Goal: Transaction & Acquisition: Purchase product/service

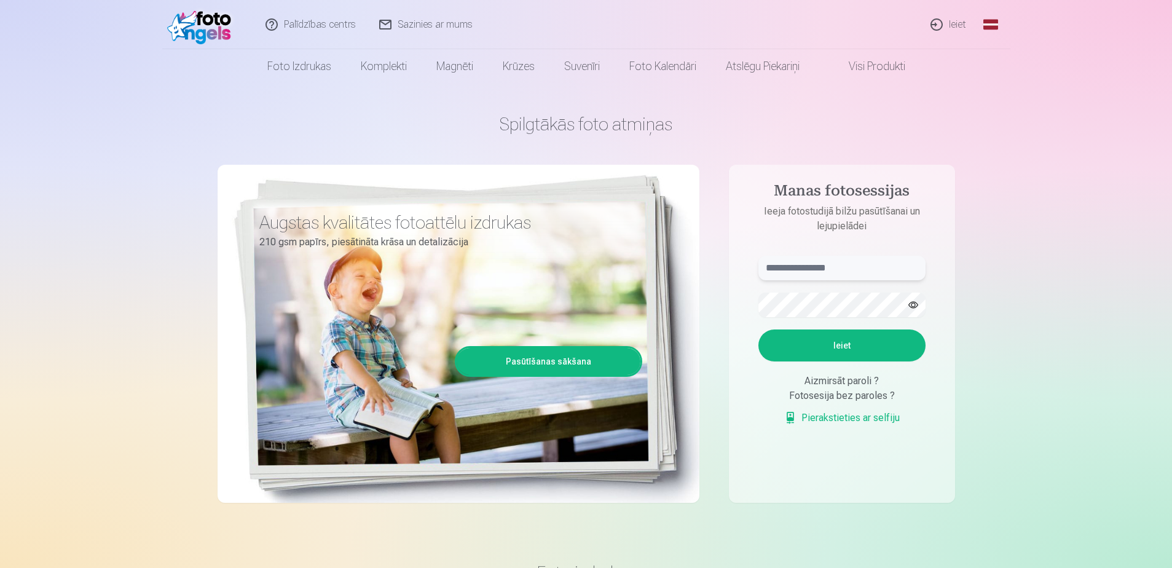
click at [821, 260] on input "text" at bounding box center [841, 268] width 167 height 25
type input "**********"
click at [826, 350] on button "Ieiet" at bounding box center [841, 345] width 167 height 32
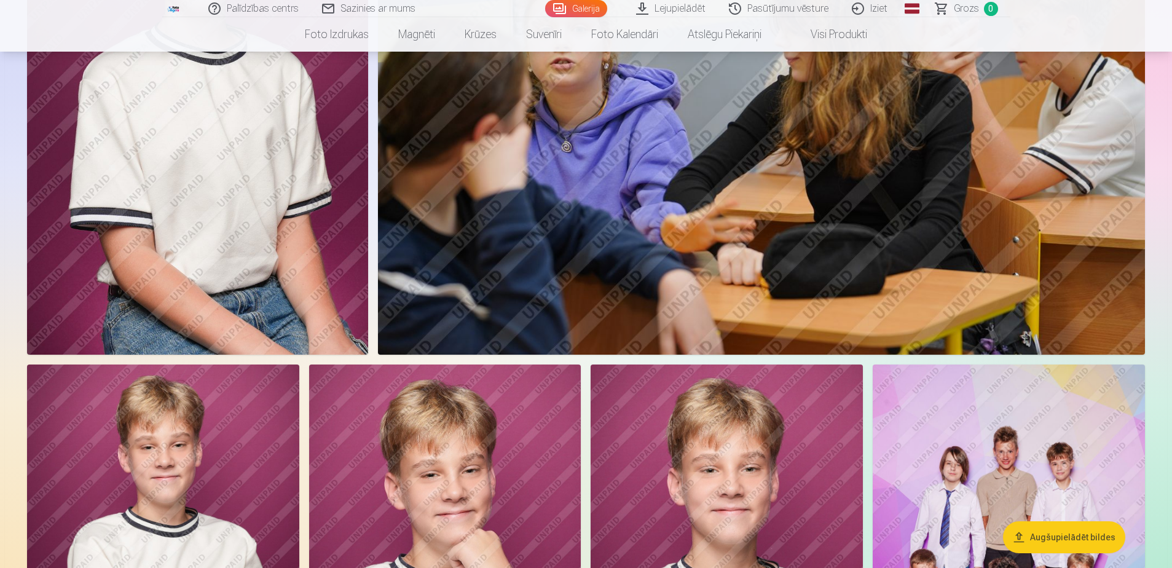
scroll to position [676, 0]
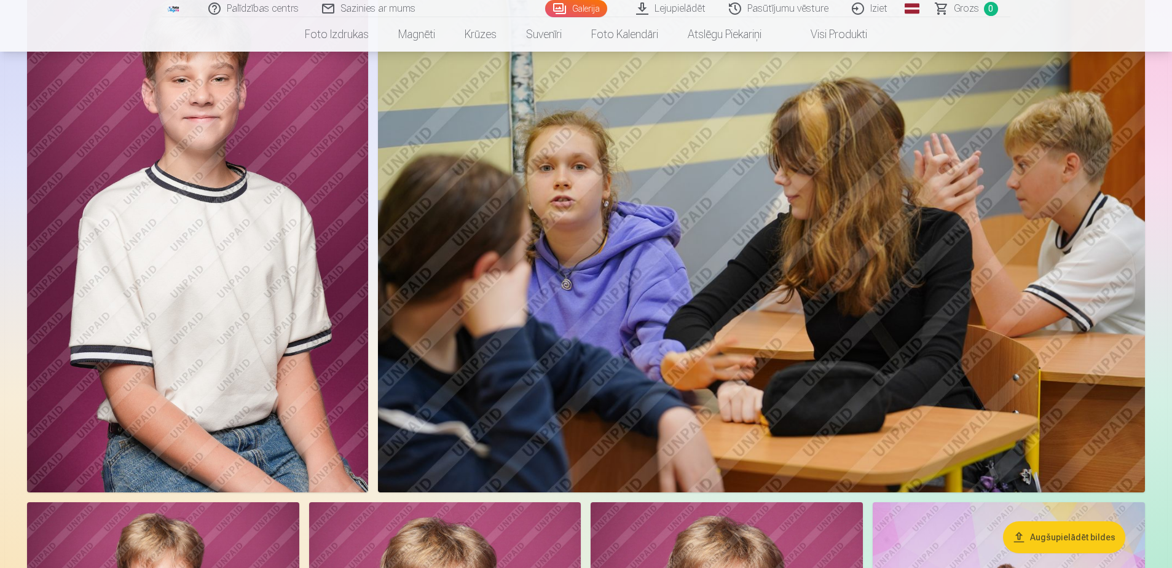
click at [1019, 535] on button "Augšupielādēt bildes" at bounding box center [1064, 537] width 122 height 32
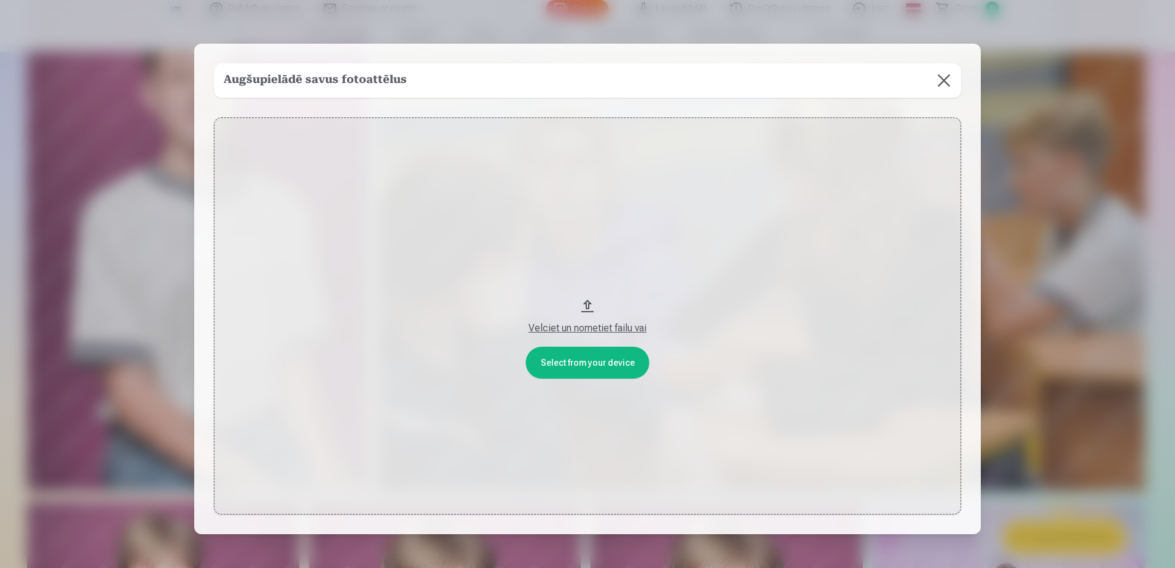
drag, startPoint x: 586, startPoint y: 307, endPoint x: 636, endPoint y: 12, distance: 299.1
click at [638, 7] on div "​ Augšupielādē savus fotoattēlus Select from your device Velciet un nometiet fa…" at bounding box center [587, 325] width 1175 height 651
drag, startPoint x: 584, startPoint y: 298, endPoint x: 600, endPoint y: 90, distance: 209.0
click at [600, 90] on div "Augšupielādē savus fotoattēlus Select from your device Velciet un nometiet fail…" at bounding box center [587, 289] width 787 height 491
click at [587, 307] on button "Velciet un nometiet failu vai" at bounding box center [587, 316] width 747 height 398
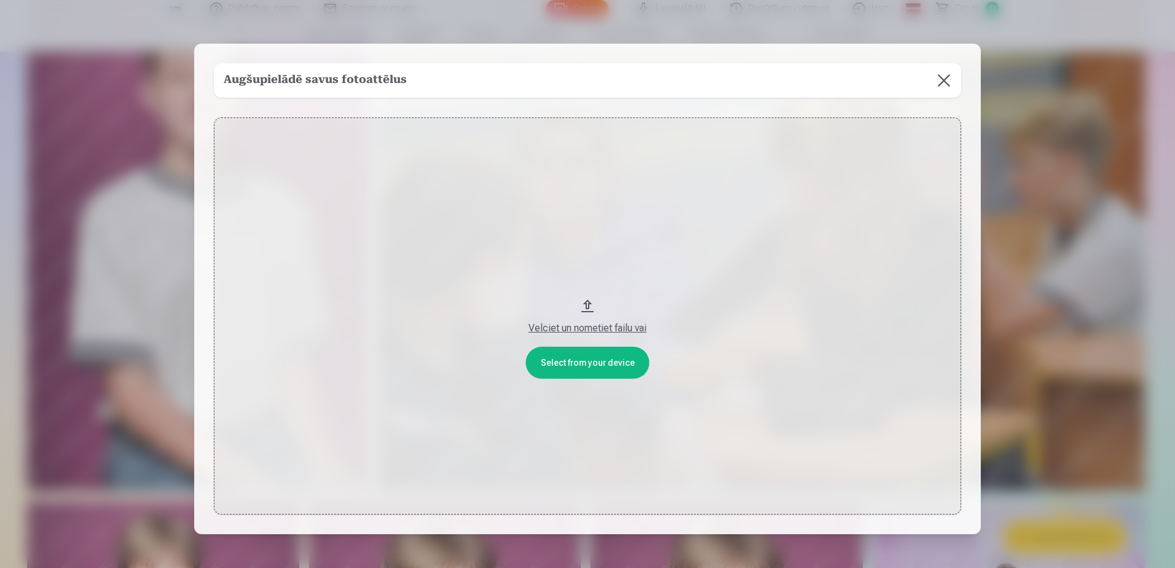
click at [591, 354] on button "Velciet un nometiet failu vai" at bounding box center [587, 316] width 747 height 398
click at [945, 76] on button at bounding box center [944, 80] width 34 height 34
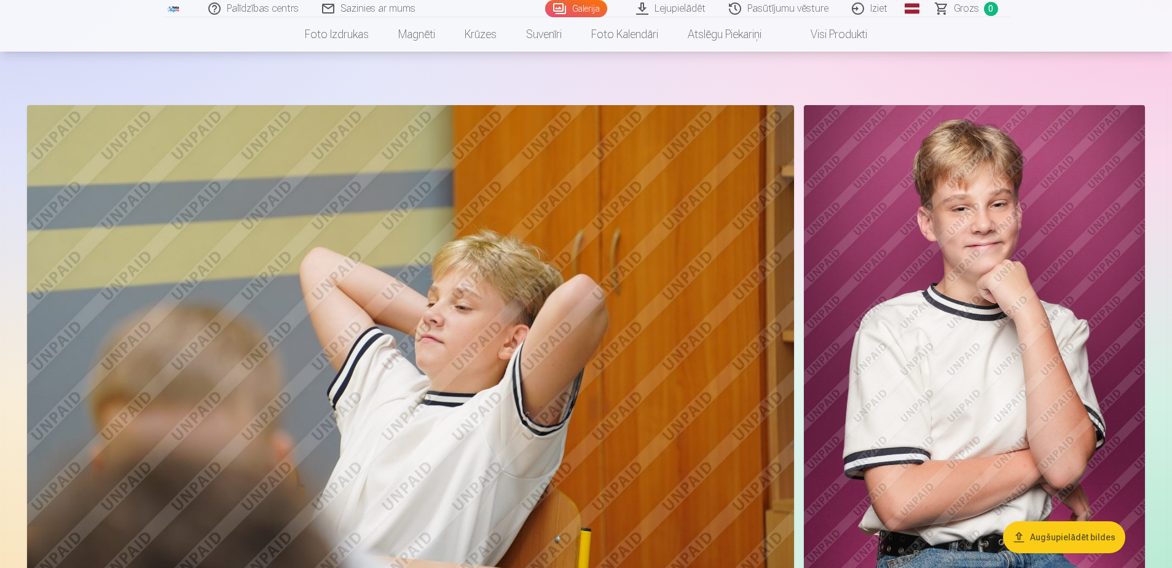
scroll to position [0, 0]
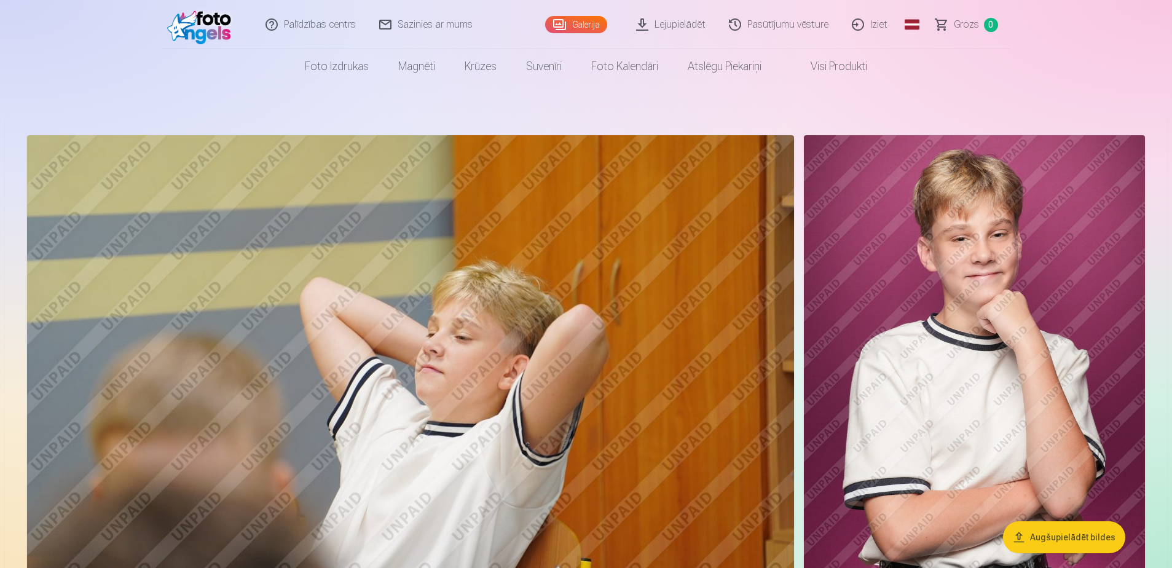
click at [580, 26] on link "Galerija" at bounding box center [576, 24] width 62 height 17
click at [581, 24] on link "Galerija" at bounding box center [576, 24] width 62 height 17
click at [597, 25] on link "Galerija" at bounding box center [576, 24] width 62 height 17
click at [575, 25] on link "Galerija" at bounding box center [576, 24] width 62 height 17
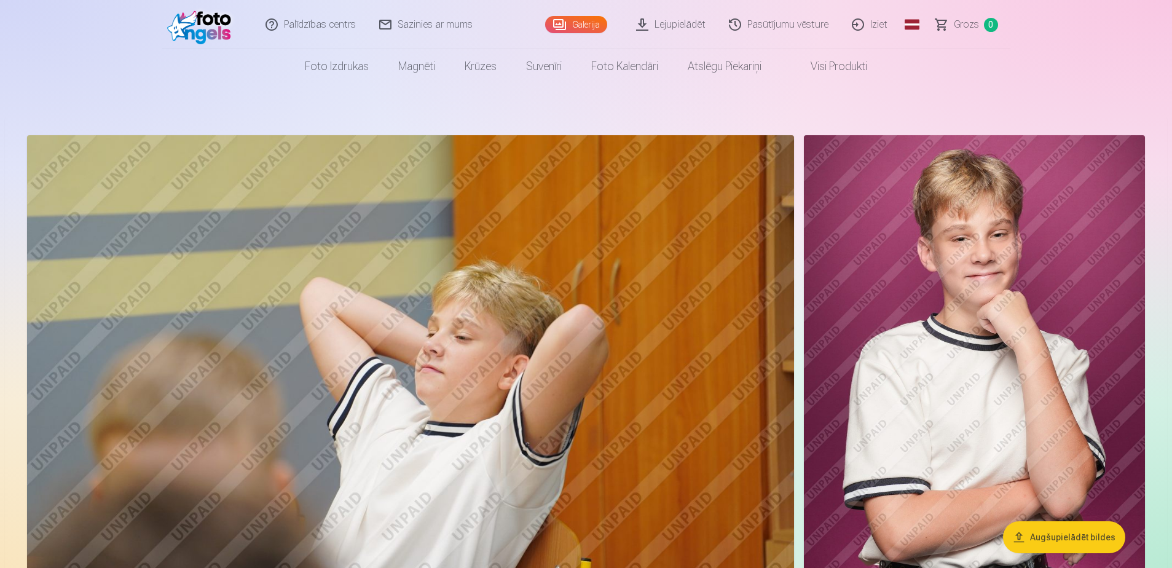
click at [575, 25] on link "Galerija" at bounding box center [576, 24] width 62 height 17
click at [562, 22] on link "Galerija" at bounding box center [576, 24] width 62 height 17
click at [587, 26] on link "Galerija" at bounding box center [576, 24] width 62 height 17
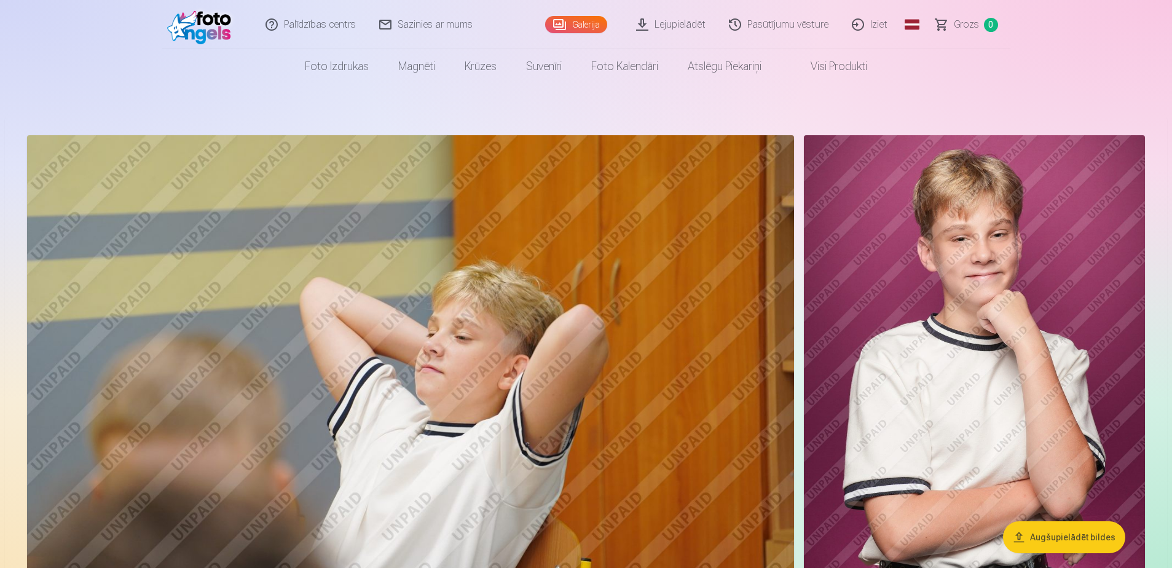
click at [668, 25] on link "Lejupielādēt" at bounding box center [671, 24] width 93 height 49
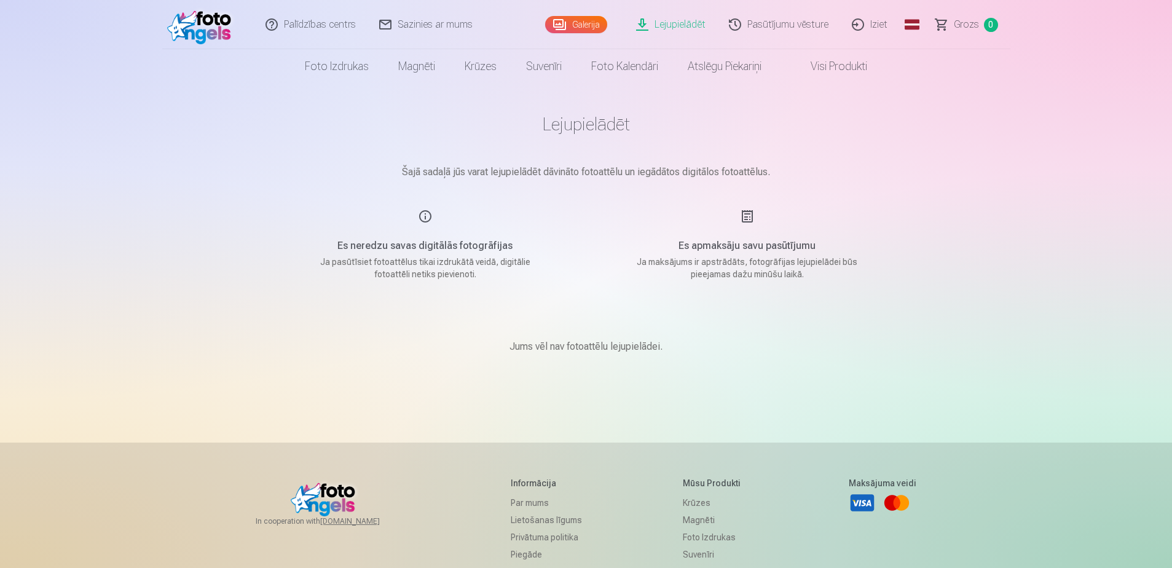
click at [578, 23] on link "Galerija" at bounding box center [576, 24] width 62 height 17
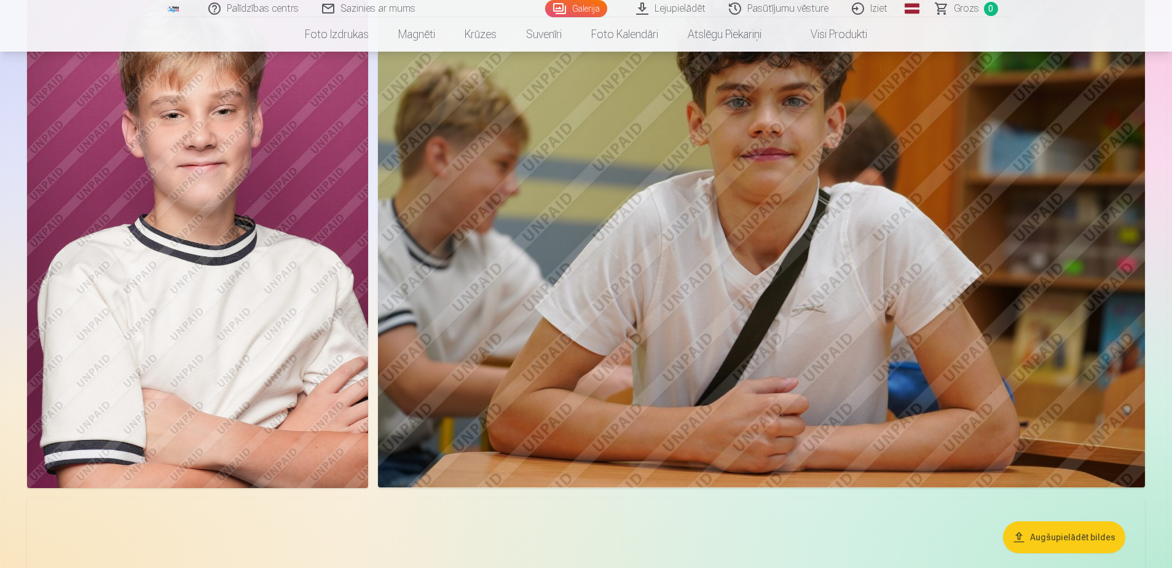
scroll to position [1598, 0]
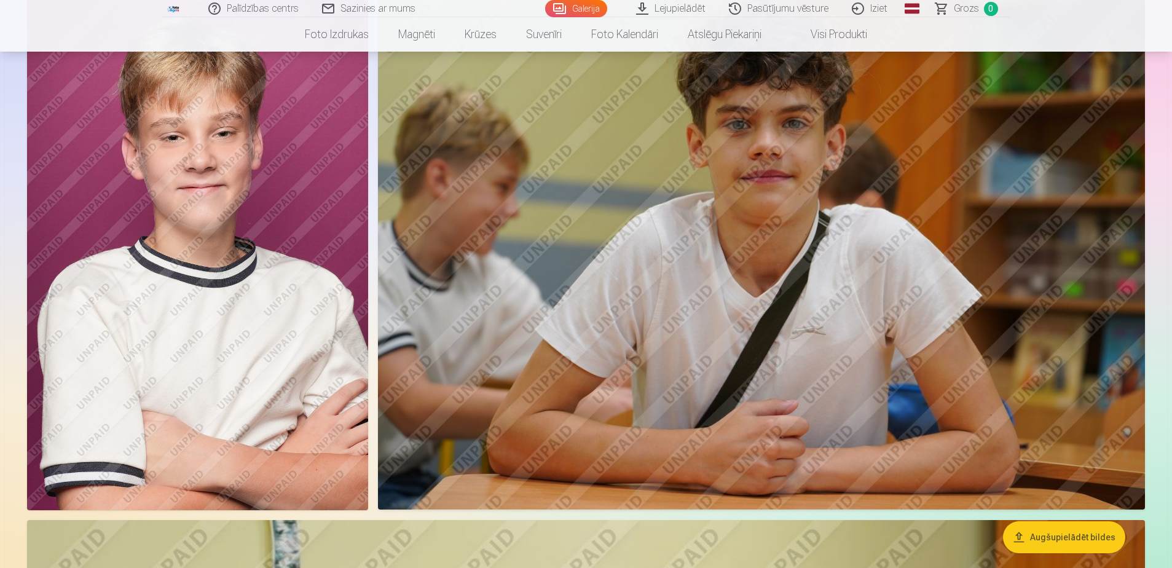
click at [645, 6] on link "Lejupielādēt" at bounding box center [671, 8] width 93 height 17
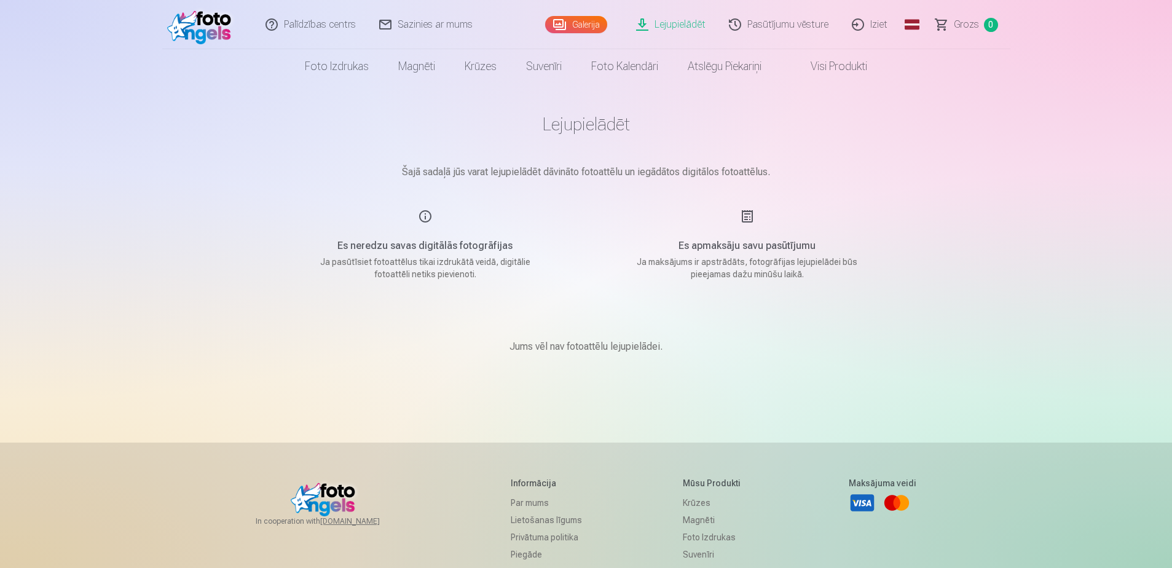
click at [645, 6] on link "Lejupielādēt" at bounding box center [671, 24] width 93 height 49
click at [645, 25] on link "Lejupielādēt" at bounding box center [671, 24] width 93 height 49
click at [647, 25] on link "Lejupielādēt" at bounding box center [671, 24] width 93 height 49
click at [578, 25] on link "Galerija" at bounding box center [576, 24] width 62 height 17
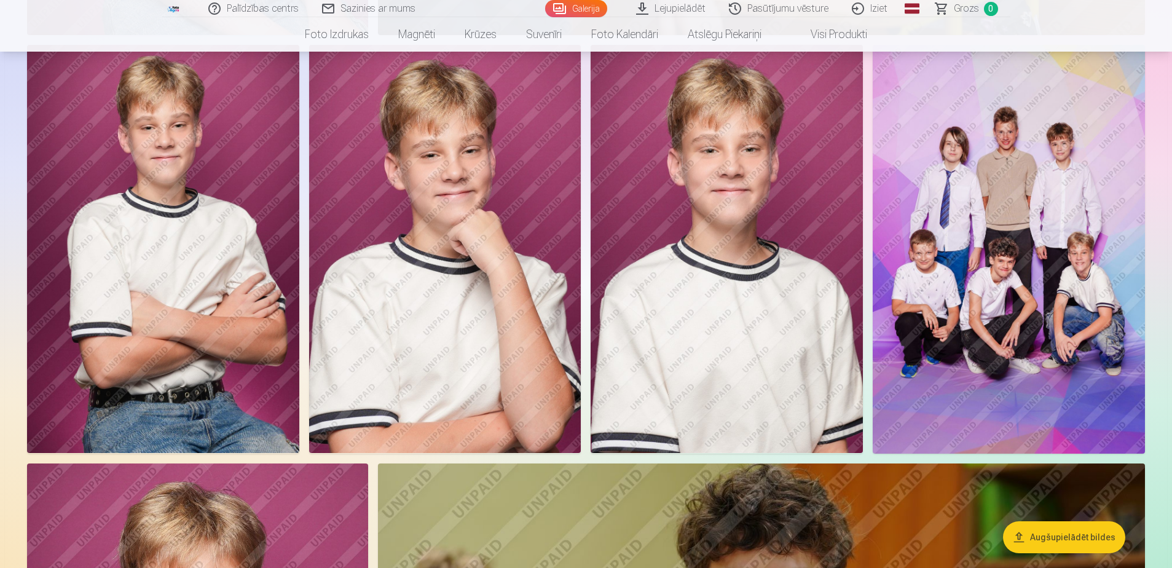
scroll to position [1106, 0]
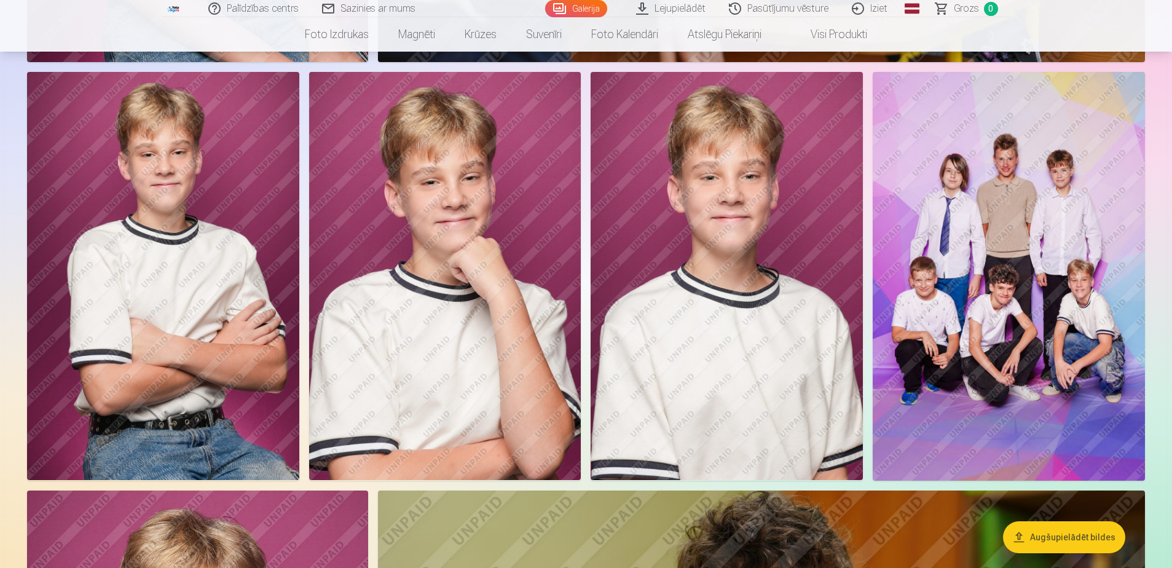
click at [1027, 290] on img at bounding box center [1009, 276] width 272 height 409
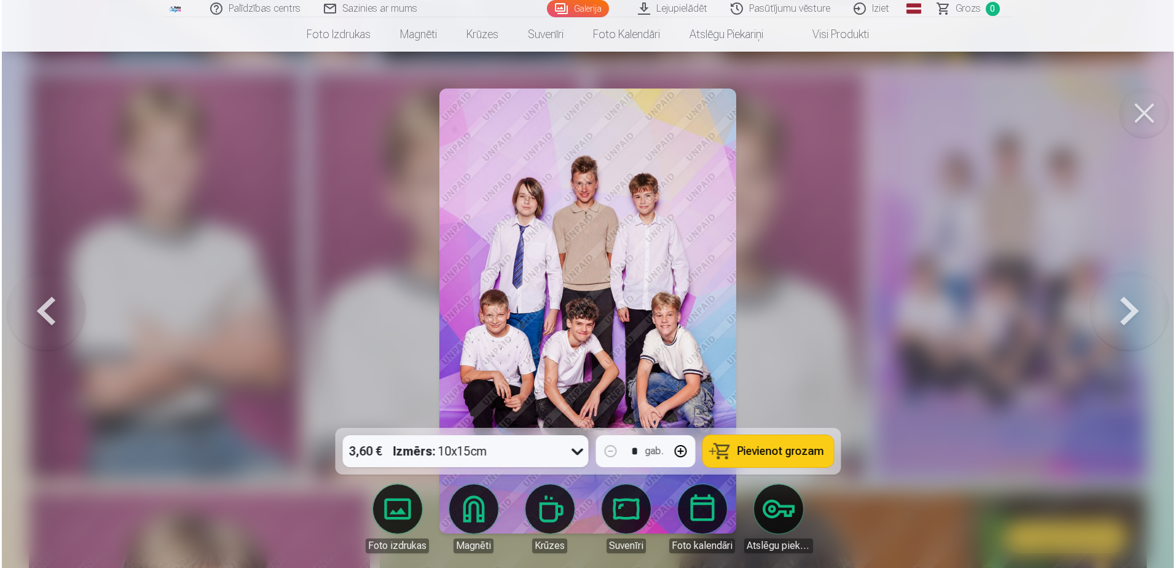
scroll to position [1107, 0]
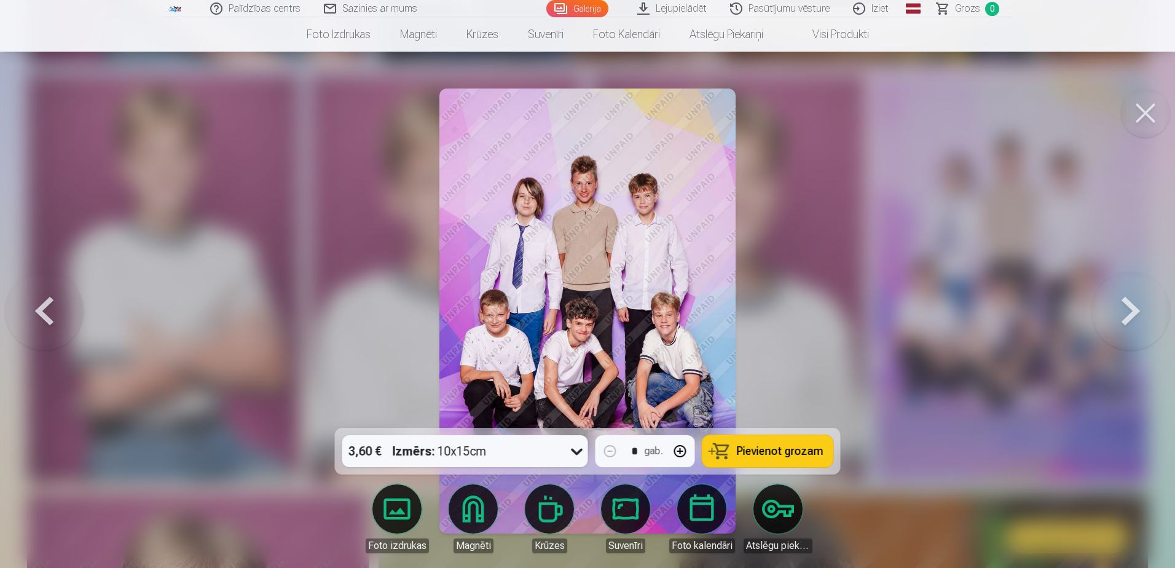
click at [1122, 314] on button at bounding box center [1130, 310] width 79 height 209
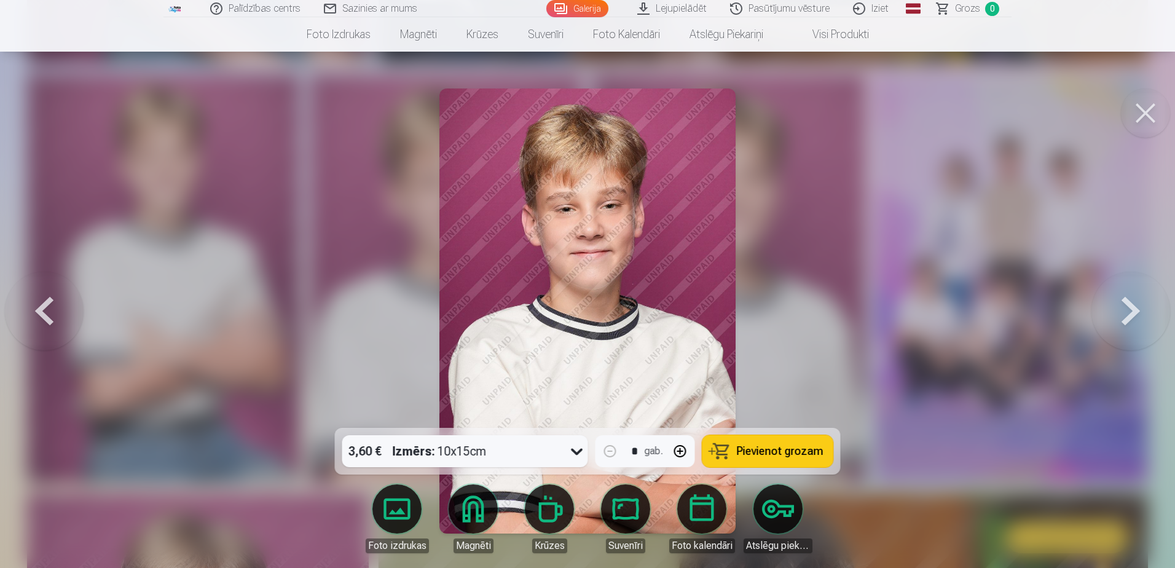
click at [1122, 314] on button at bounding box center [1130, 310] width 79 height 209
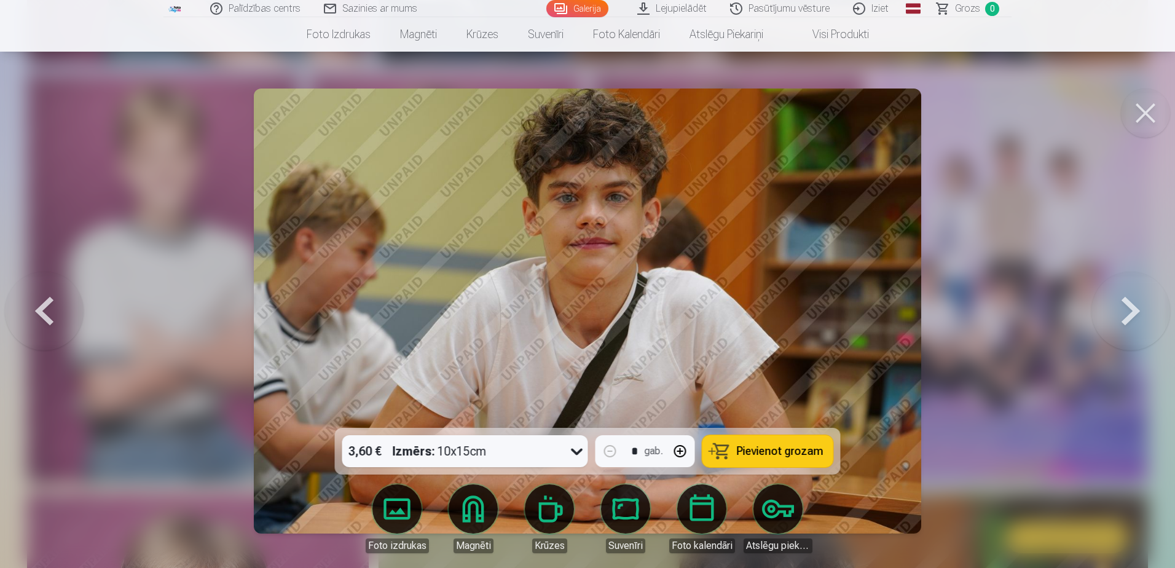
click at [1120, 316] on button at bounding box center [1130, 310] width 79 height 209
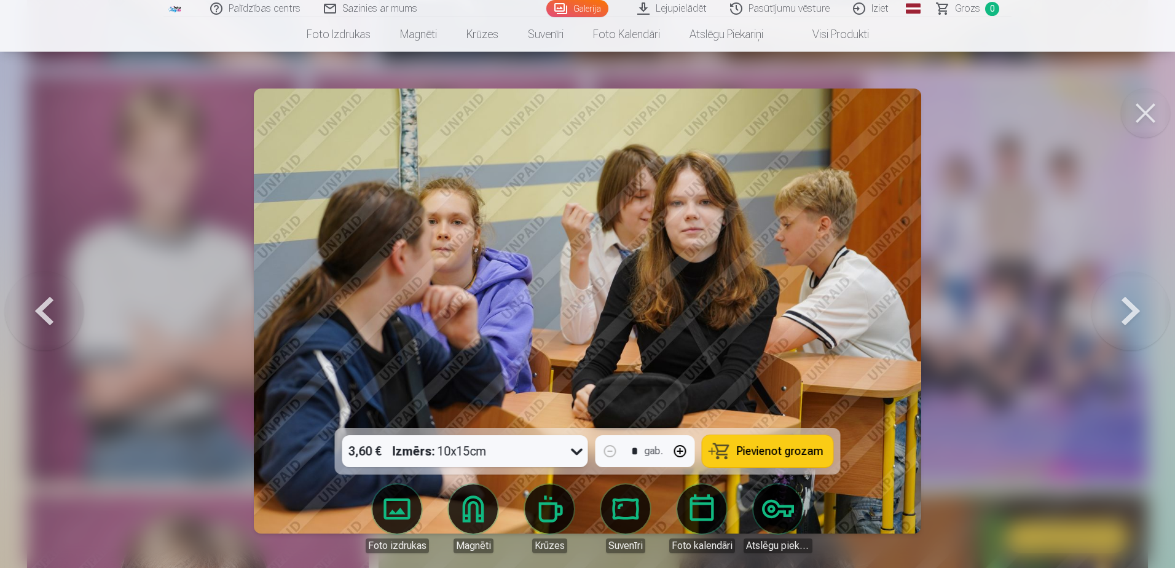
click at [1120, 316] on button at bounding box center [1130, 310] width 79 height 209
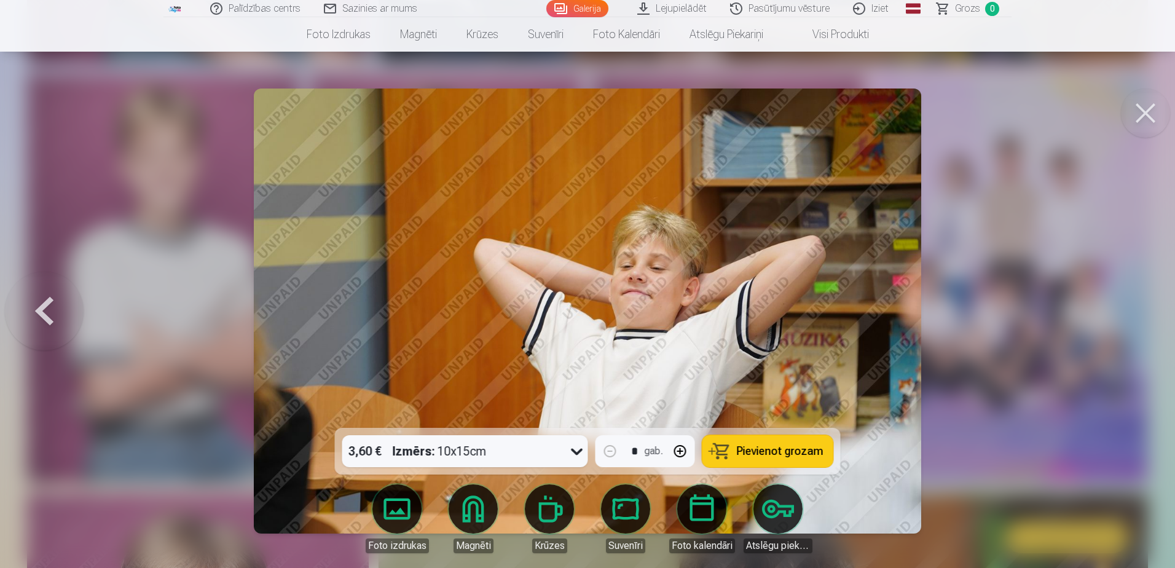
click at [1121, 316] on div at bounding box center [587, 284] width 1175 height 568
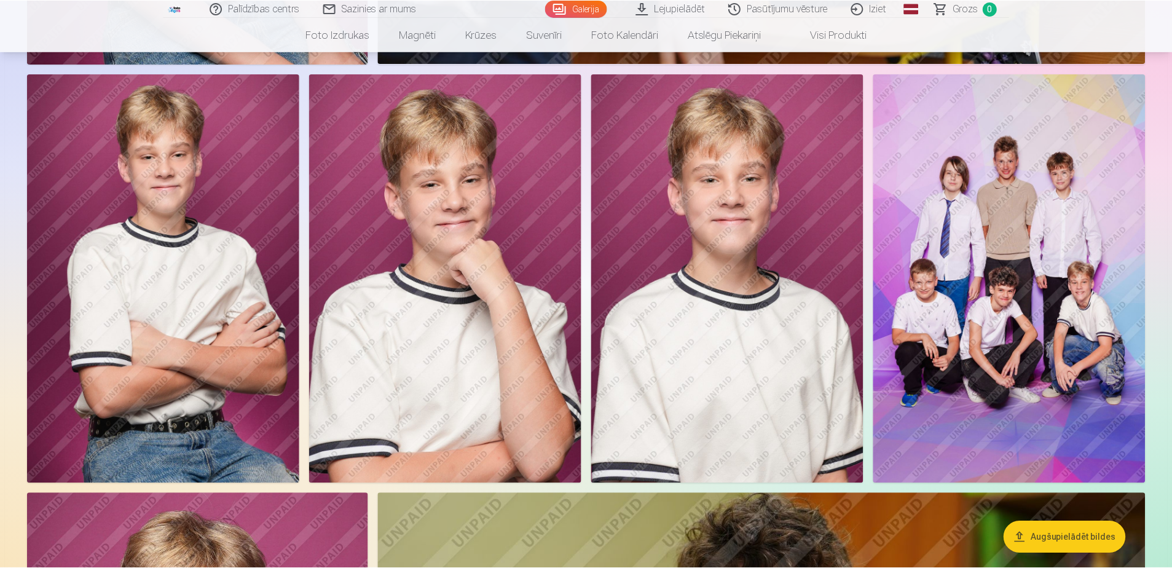
scroll to position [1106, 0]
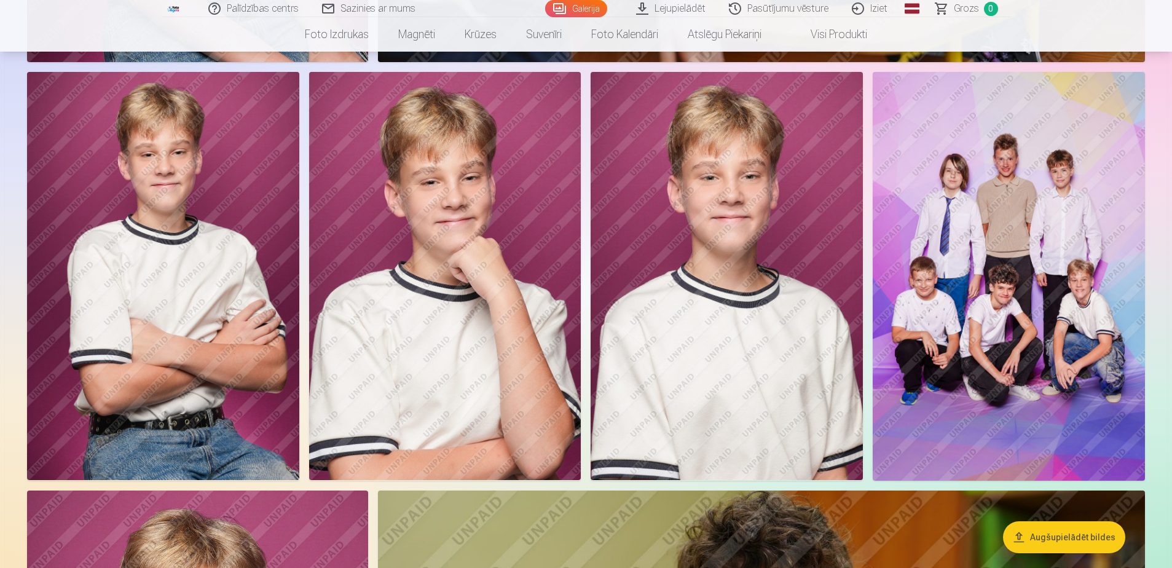
click at [1121, 316] on img at bounding box center [1009, 276] width 272 height 409
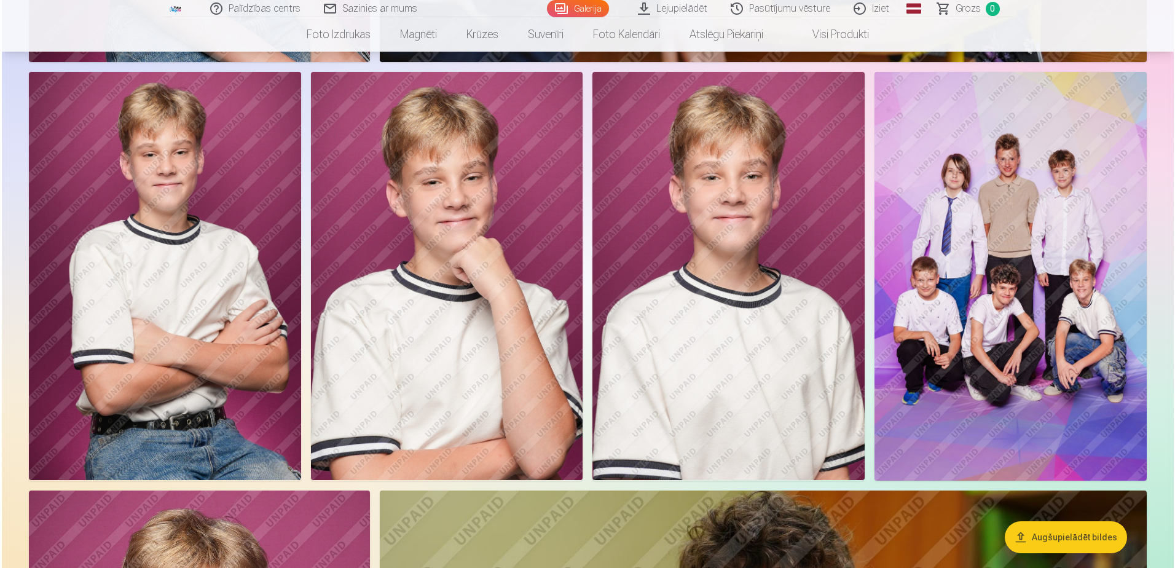
scroll to position [1107, 0]
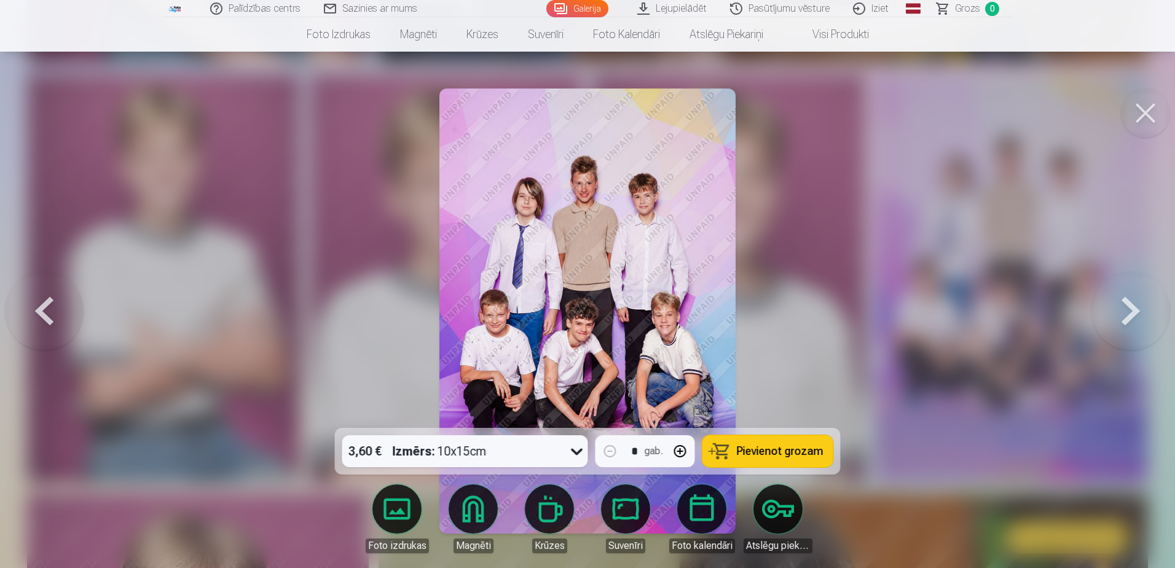
click at [1123, 300] on button at bounding box center [1130, 310] width 79 height 209
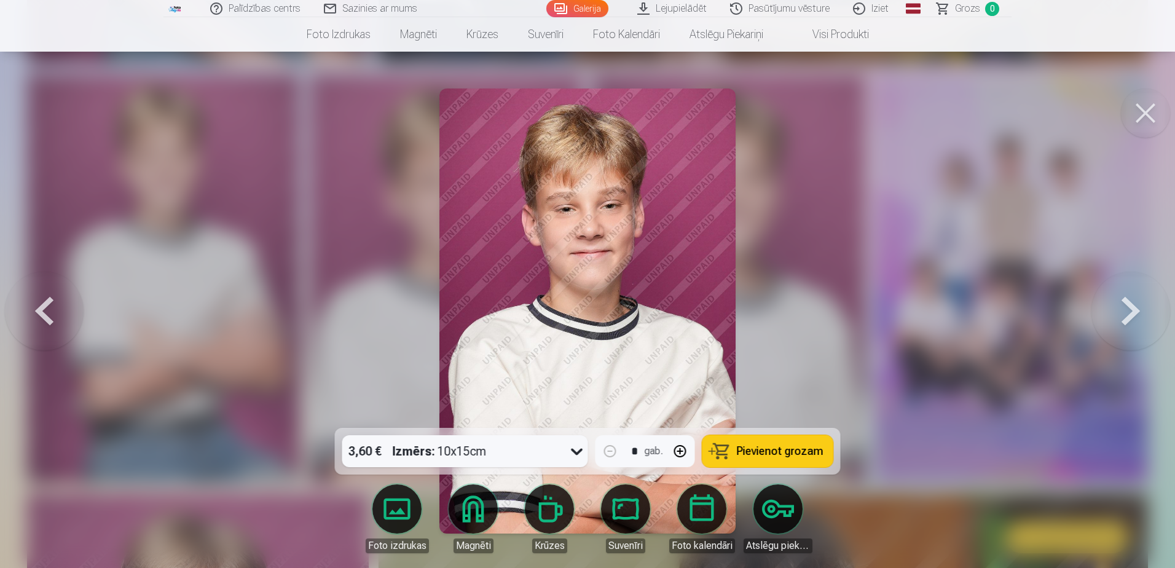
click at [1134, 115] on button at bounding box center [1145, 112] width 49 height 49
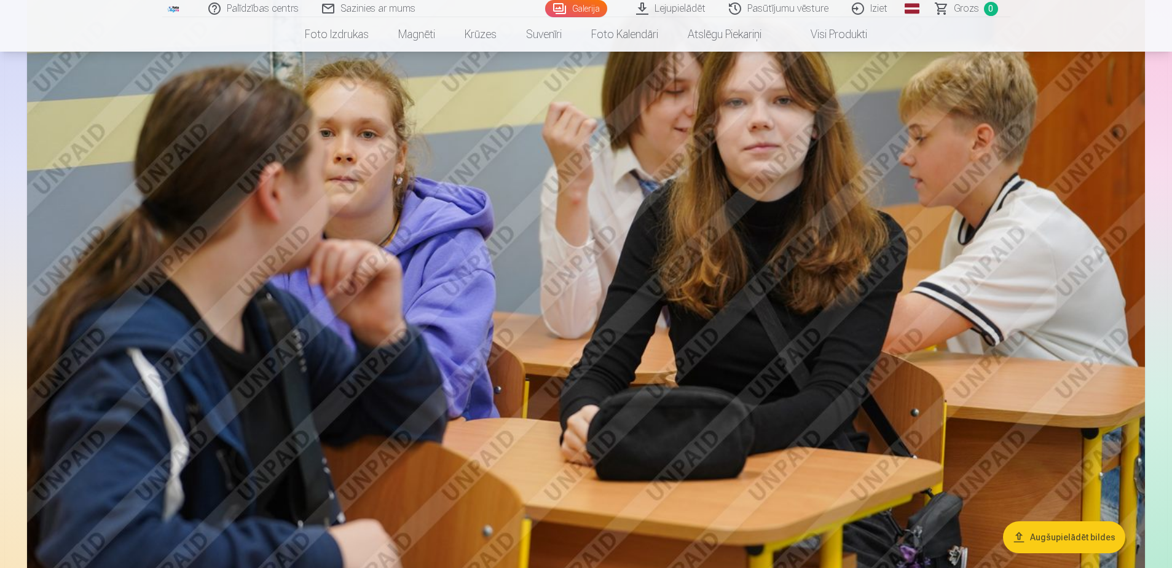
scroll to position [2642, 0]
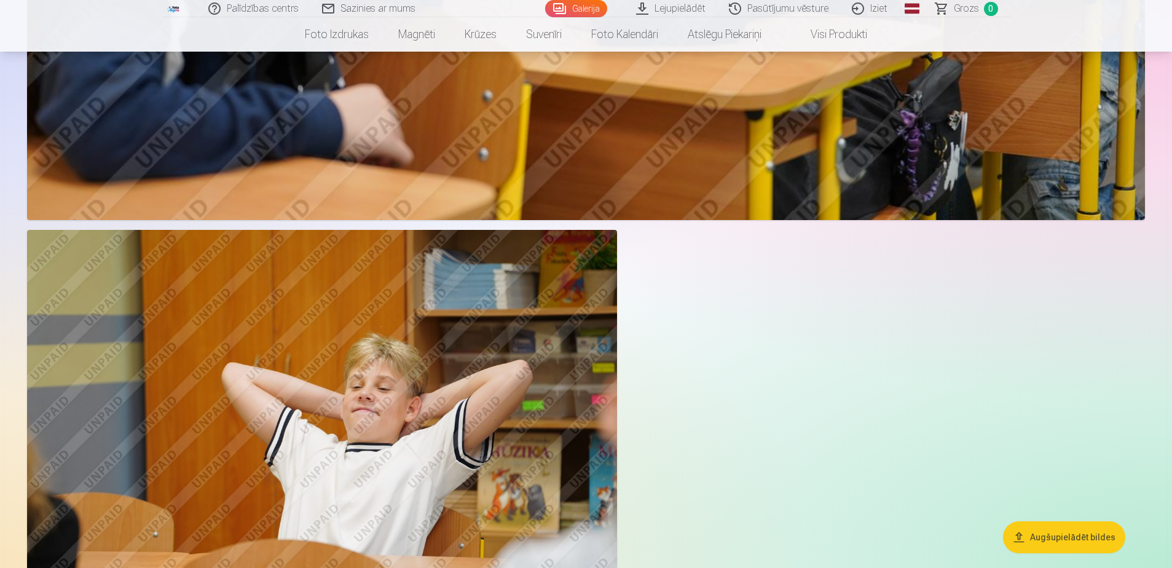
click at [1023, 539] on button "Augšupielādēt bildes" at bounding box center [1064, 537] width 122 height 32
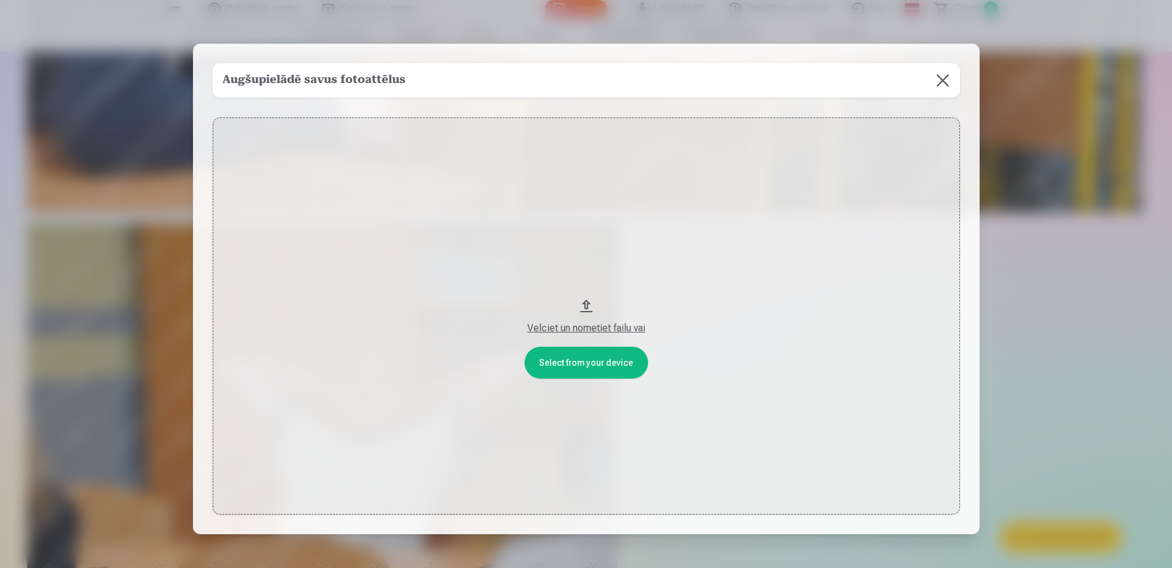
scroll to position [2648, 0]
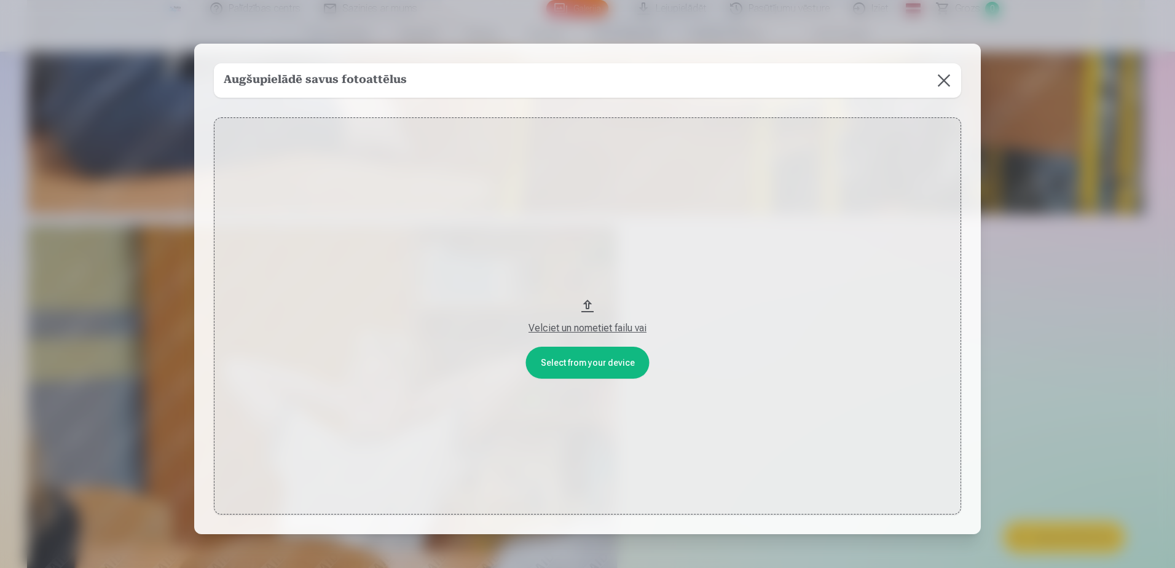
click at [943, 83] on button at bounding box center [944, 80] width 34 height 34
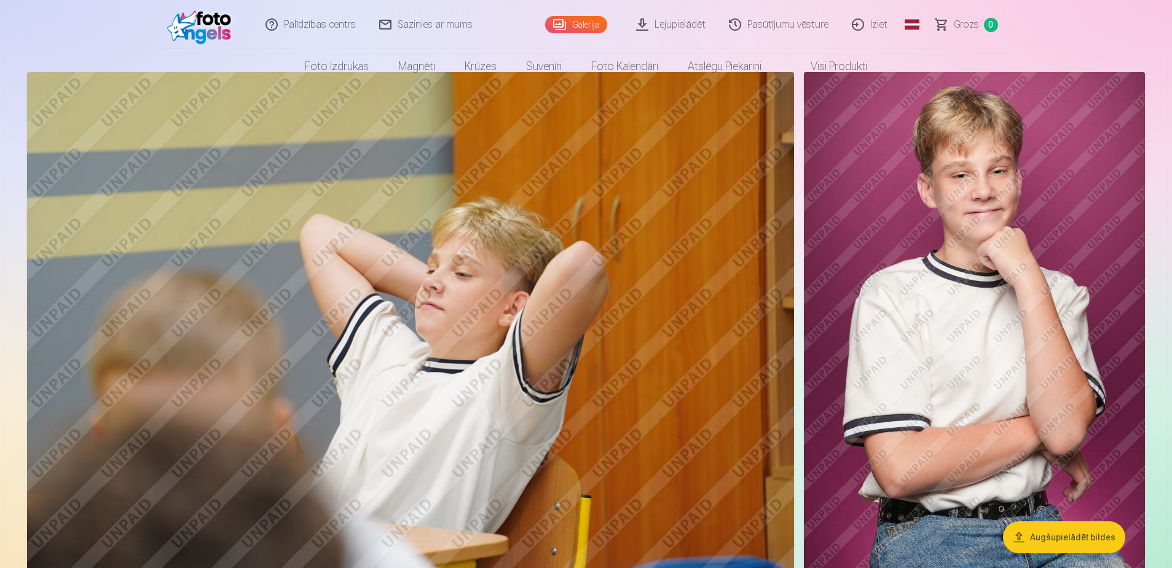
scroll to position [0, 0]
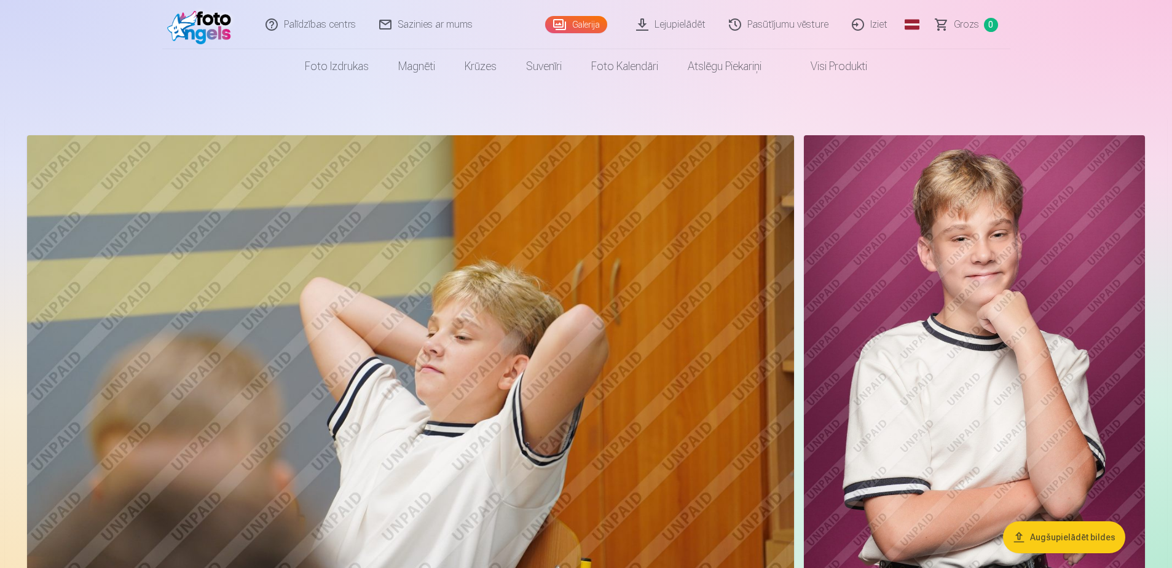
click at [557, 25] on link "Galerija" at bounding box center [576, 24] width 62 height 17
click at [646, 23] on link "Lejupielādēt" at bounding box center [671, 24] width 93 height 49
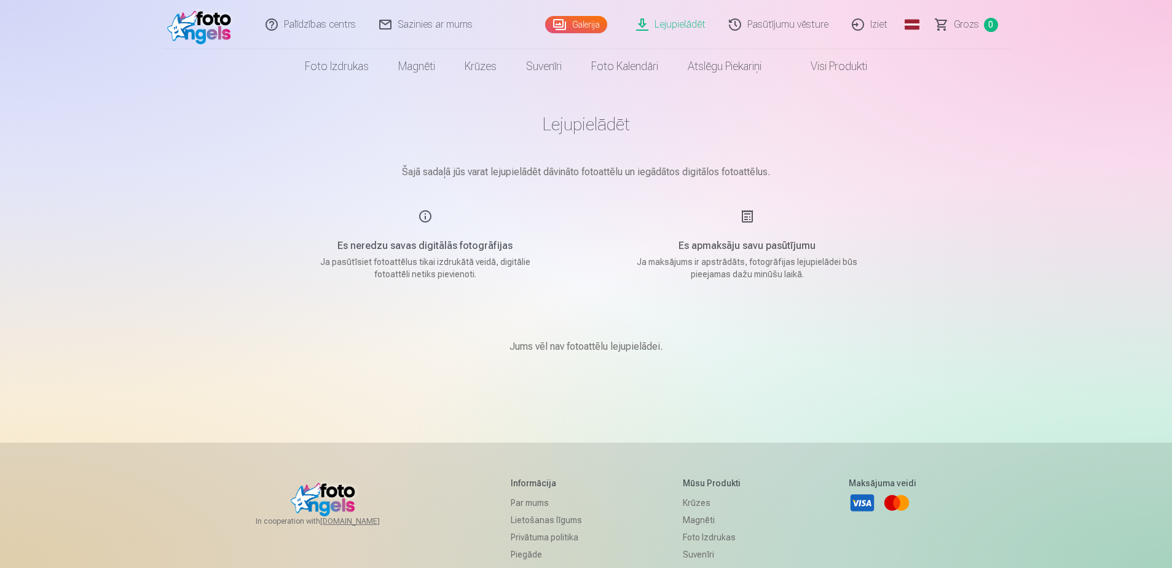
click at [844, 66] on link "Visi produkti" at bounding box center [829, 66] width 106 height 34
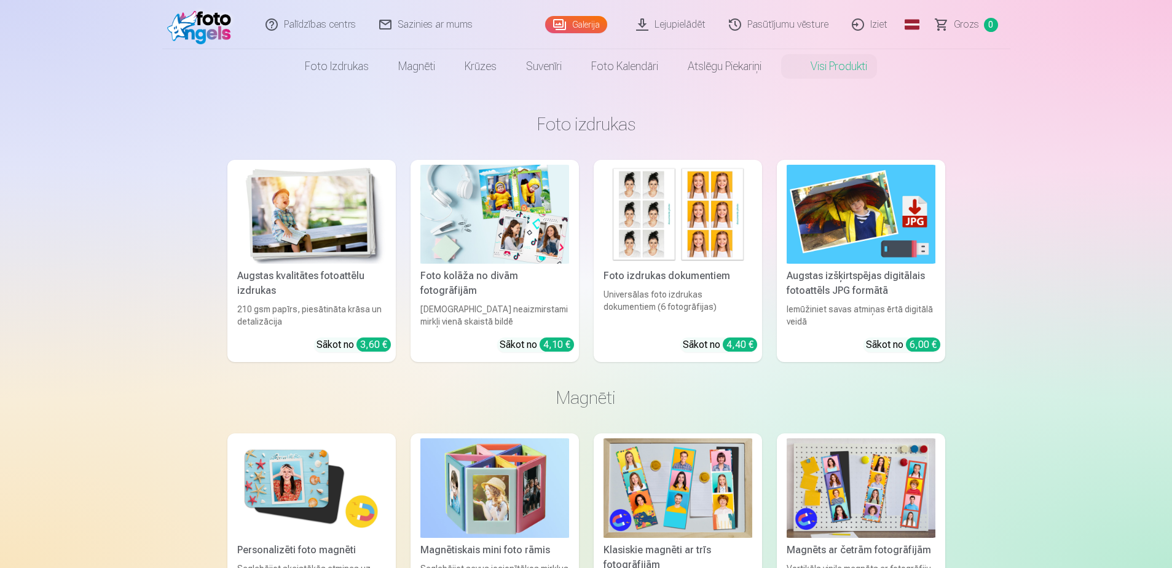
click at [586, 20] on link "Galerija" at bounding box center [576, 24] width 62 height 17
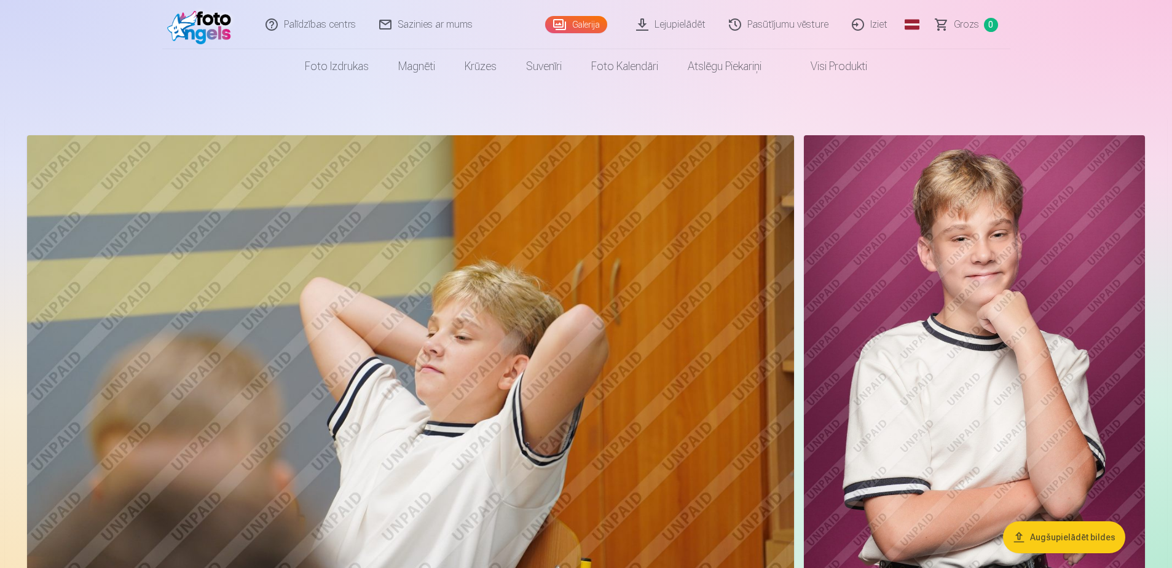
click at [417, 344] on img at bounding box center [410, 391] width 767 height 512
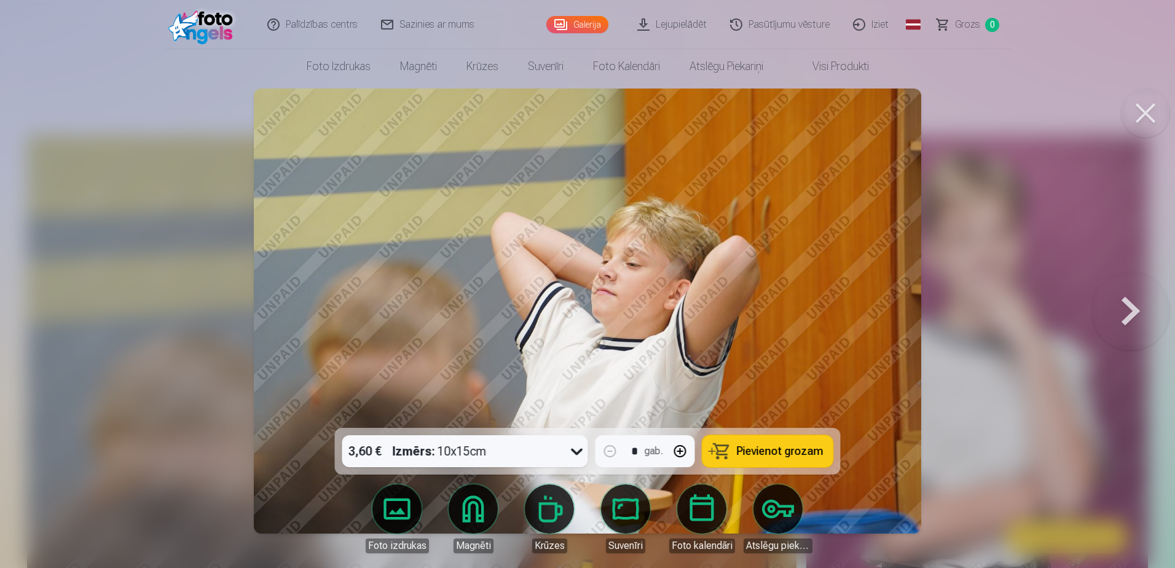
click at [1122, 312] on button at bounding box center [1130, 310] width 79 height 209
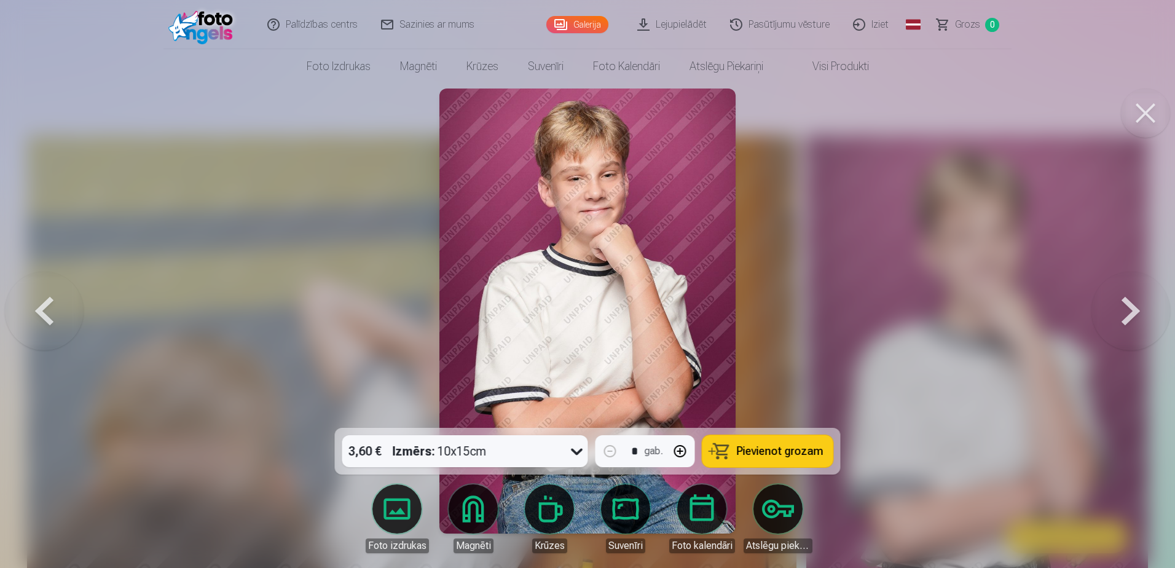
click at [1118, 312] on button at bounding box center [1130, 310] width 79 height 209
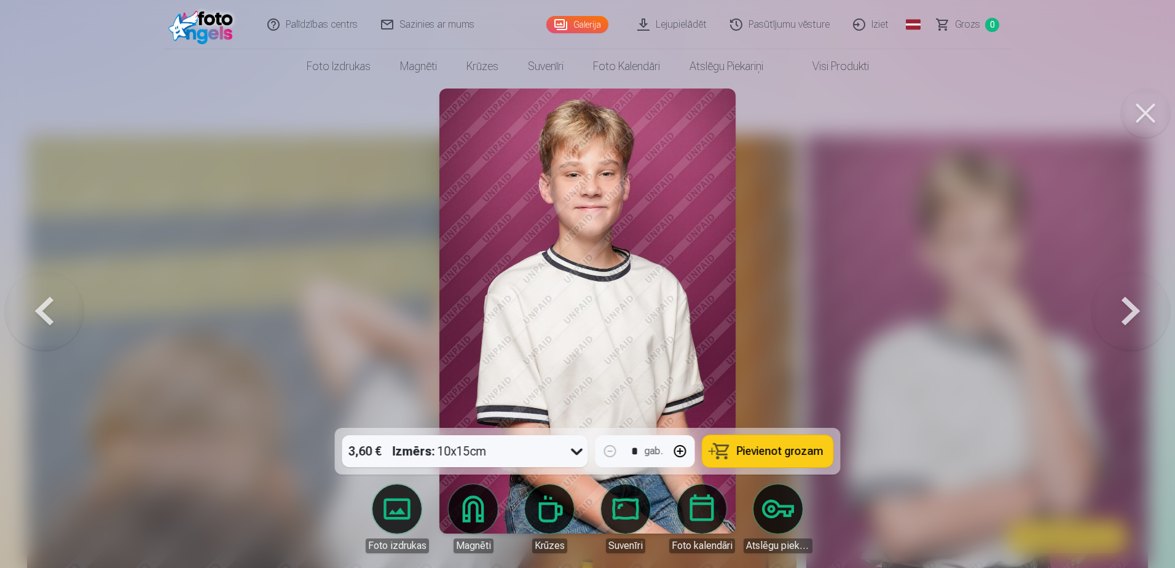
click at [1118, 312] on button at bounding box center [1130, 310] width 79 height 209
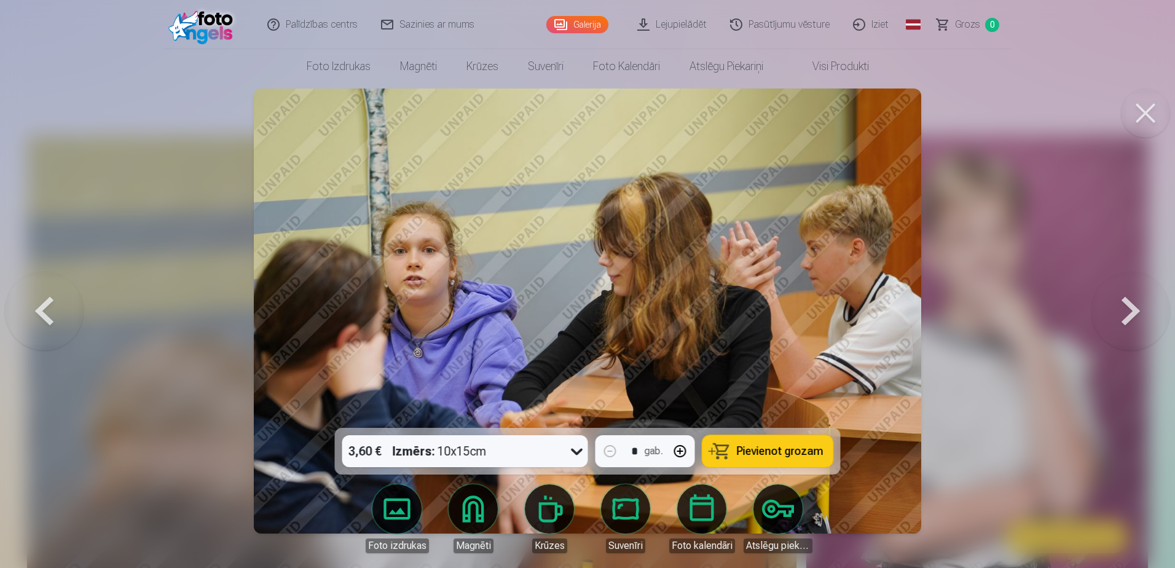
click at [1121, 306] on button at bounding box center [1130, 310] width 79 height 209
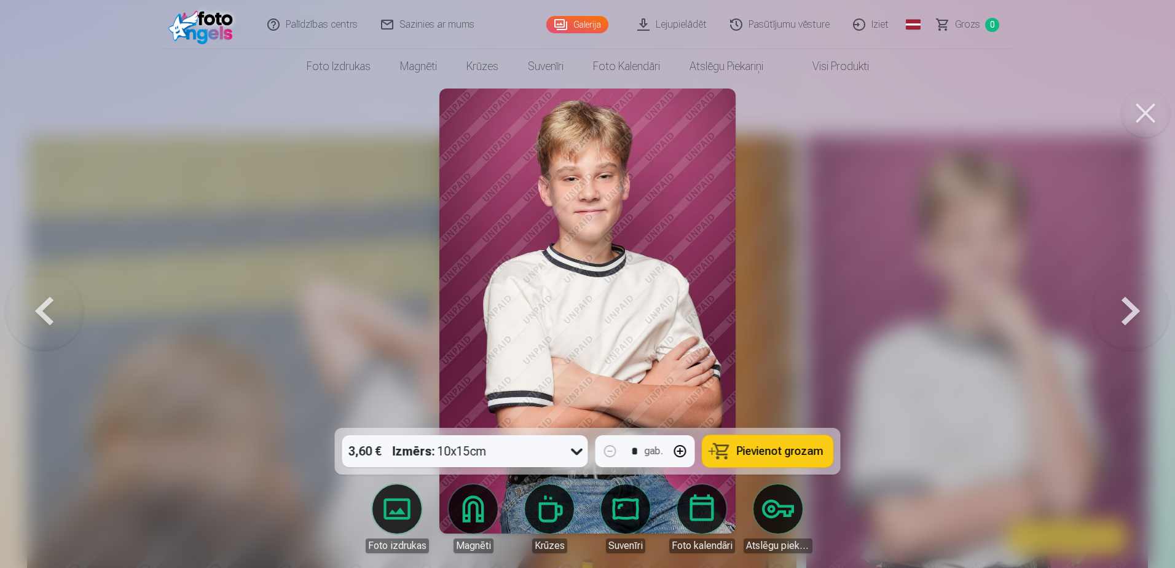
click at [1121, 306] on button at bounding box center [1130, 310] width 79 height 209
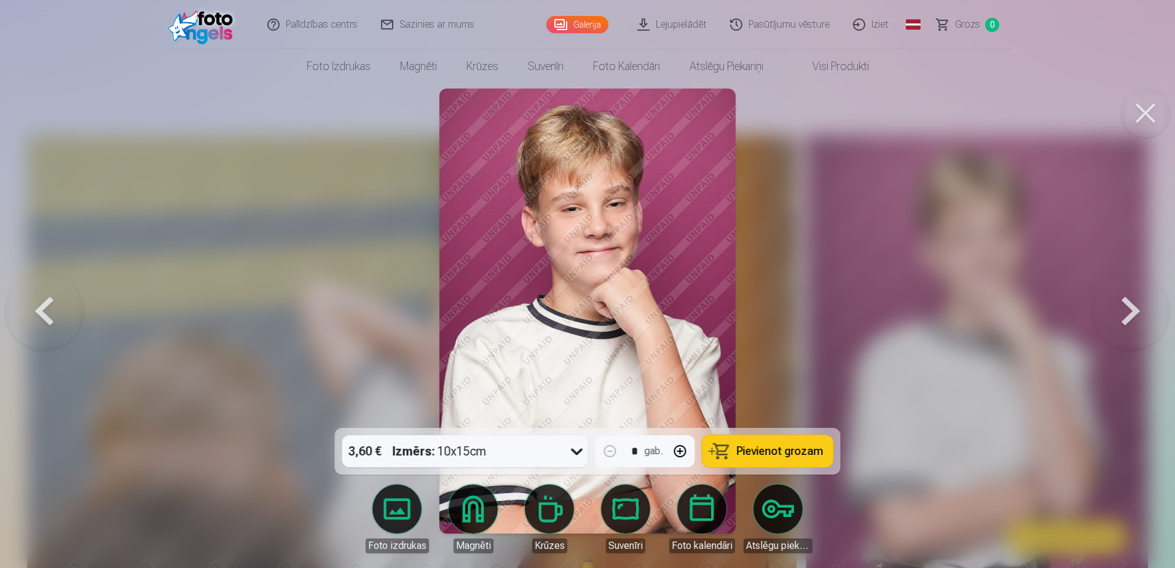
click at [1121, 306] on button at bounding box center [1130, 310] width 79 height 209
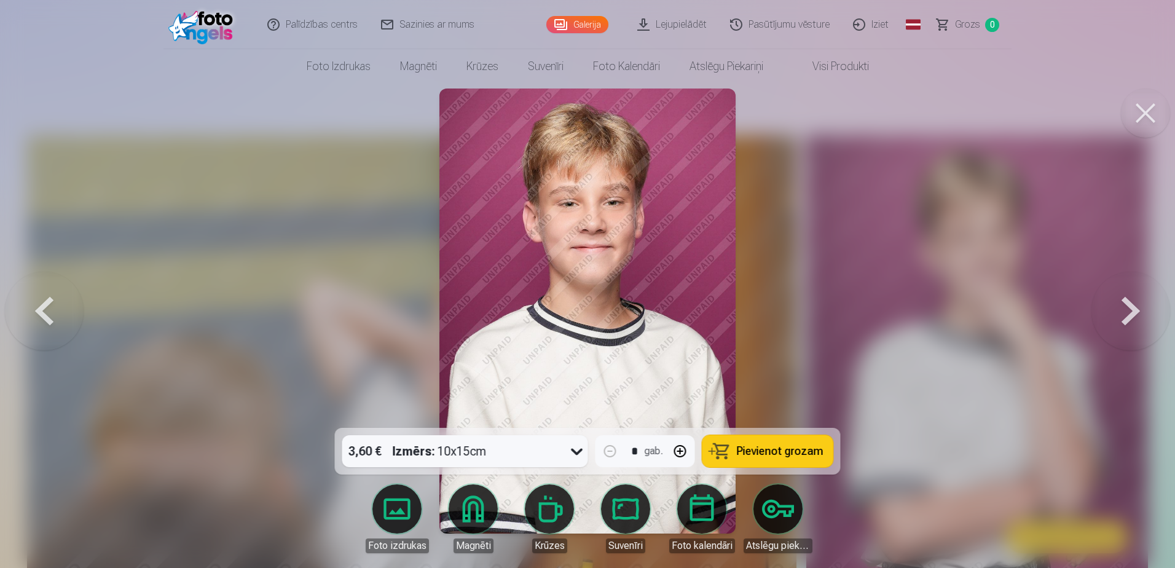
click at [771, 448] on span "Pievienot grozam" at bounding box center [780, 451] width 87 height 11
click at [1123, 324] on button at bounding box center [1130, 310] width 79 height 209
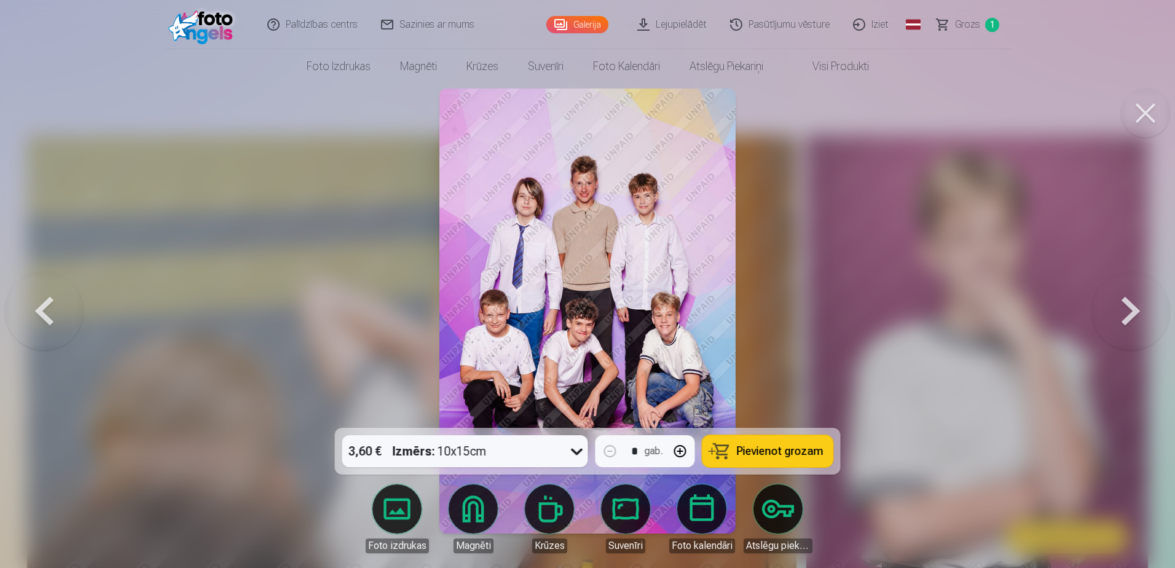
click at [800, 449] on span "Pievienot grozam" at bounding box center [780, 451] width 87 height 11
click at [1123, 302] on button at bounding box center [1130, 310] width 79 height 209
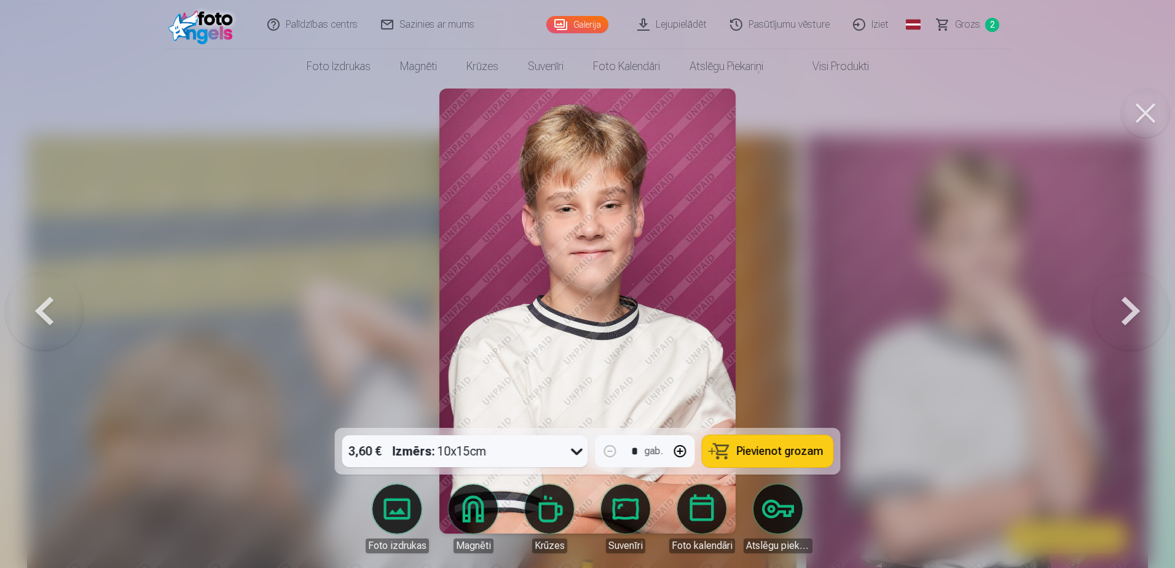
click at [1121, 304] on button at bounding box center [1130, 310] width 79 height 209
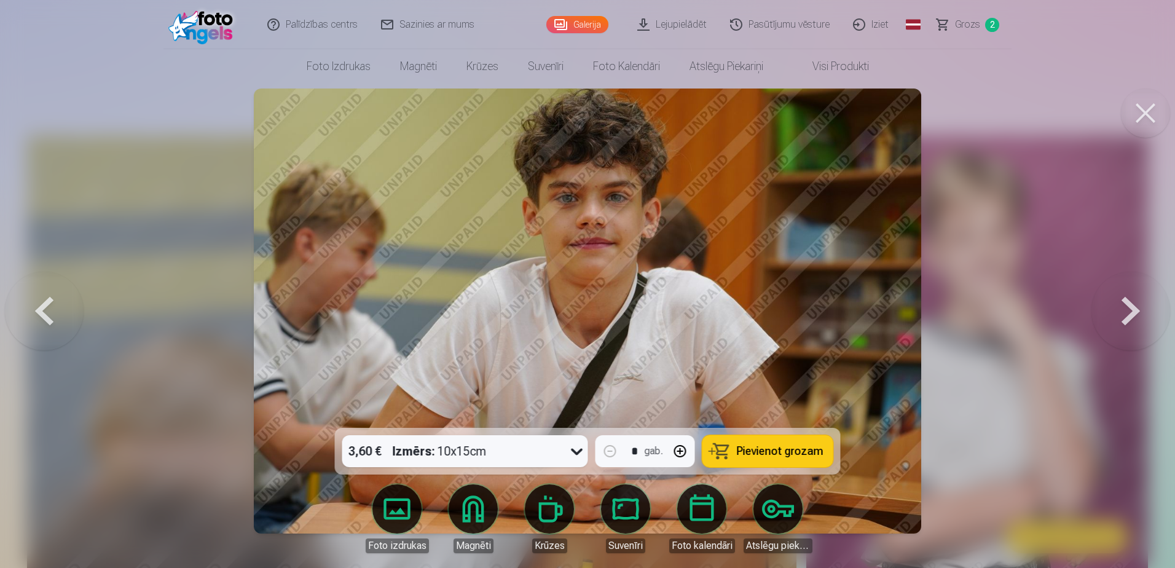
click at [1121, 304] on button at bounding box center [1130, 310] width 79 height 209
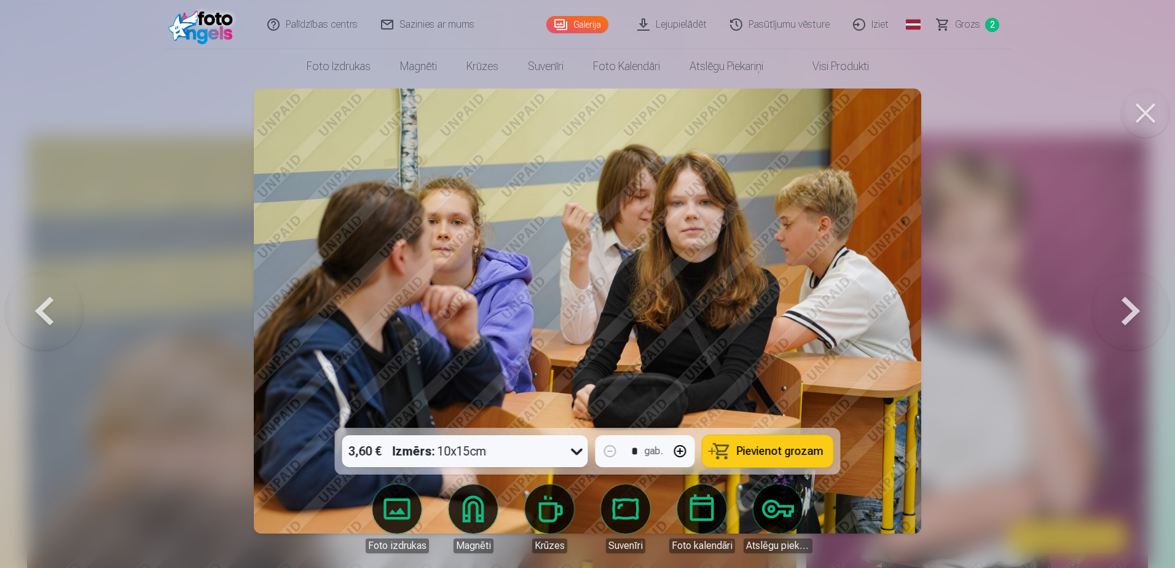
click at [1121, 304] on button at bounding box center [1130, 310] width 79 height 209
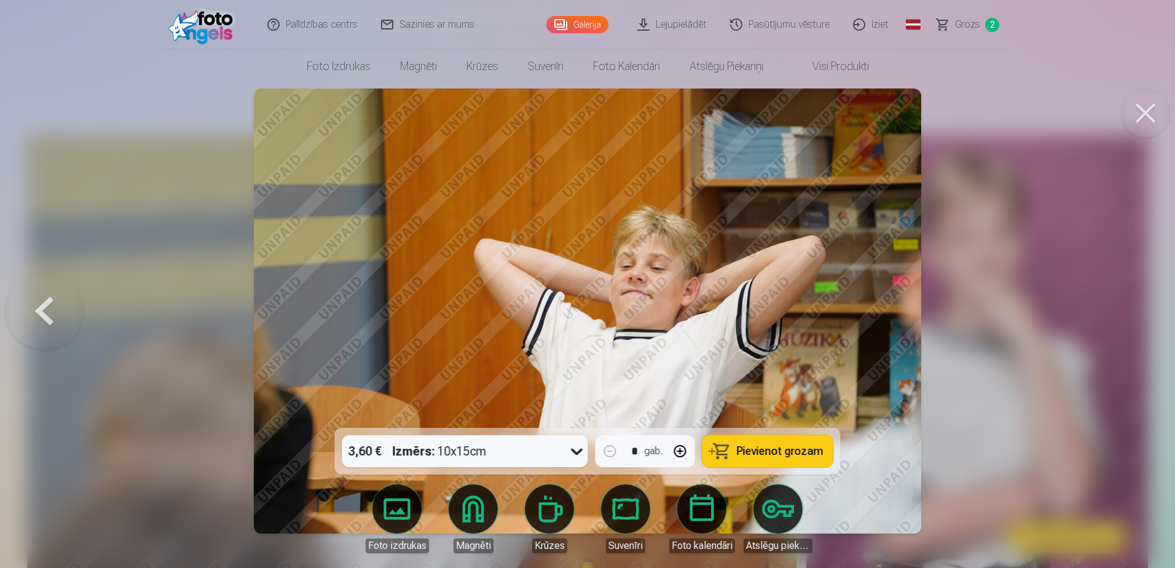
click at [1121, 304] on div at bounding box center [587, 284] width 1175 height 568
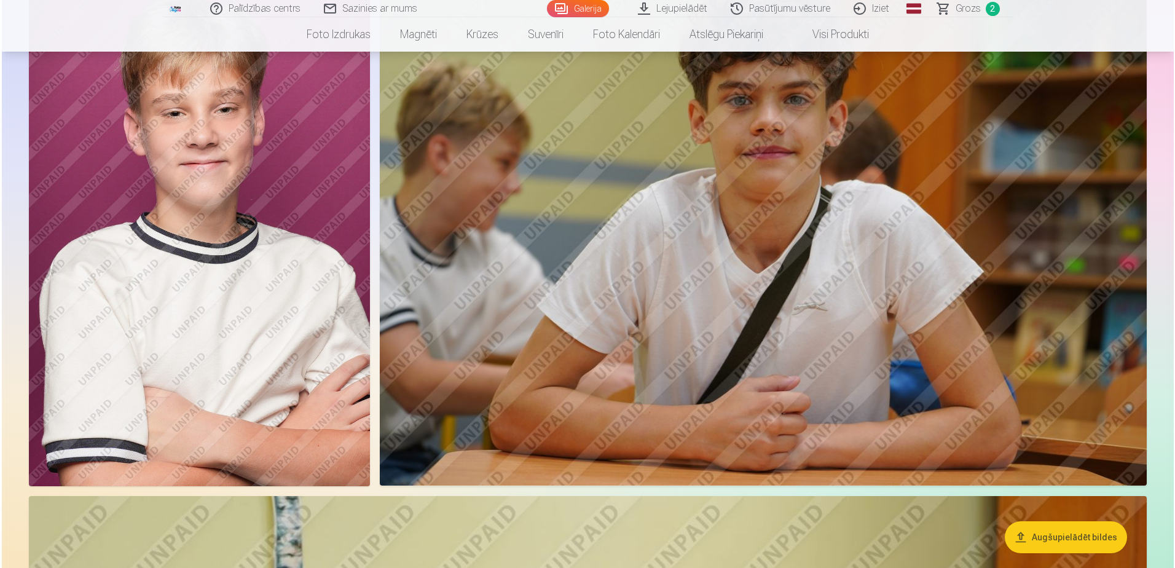
scroll to position [1598, 0]
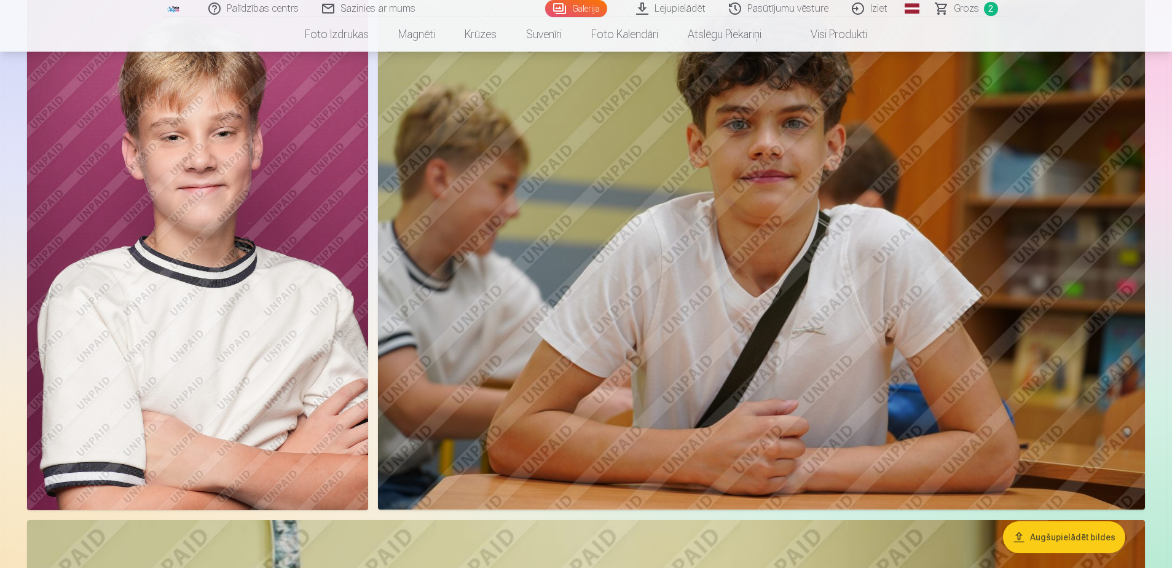
click at [296, 306] on img at bounding box center [197, 254] width 341 height 511
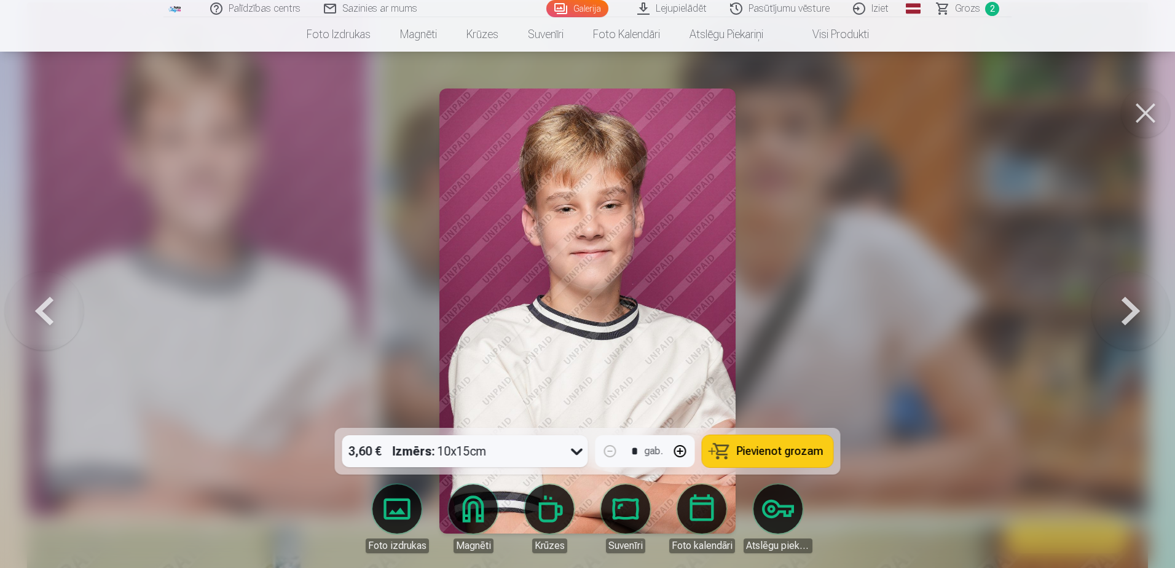
click at [968, 10] on span "Grozs" at bounding box center [967, 8] width 25 height 15
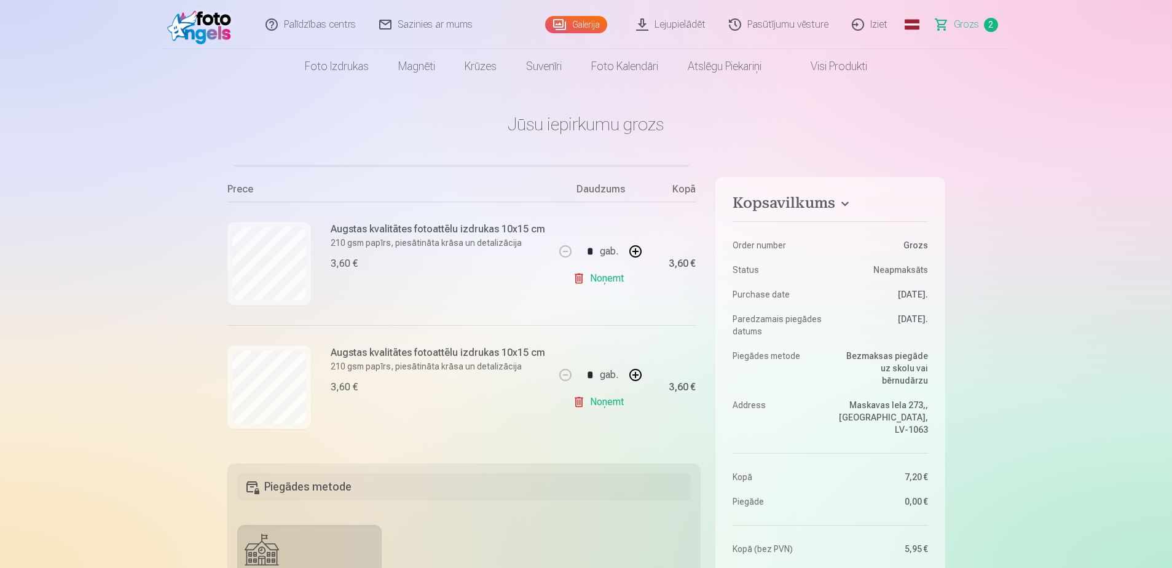
click at [587, 20] on link "Galerija" at bounding box center [576, 24] width 62 height 17
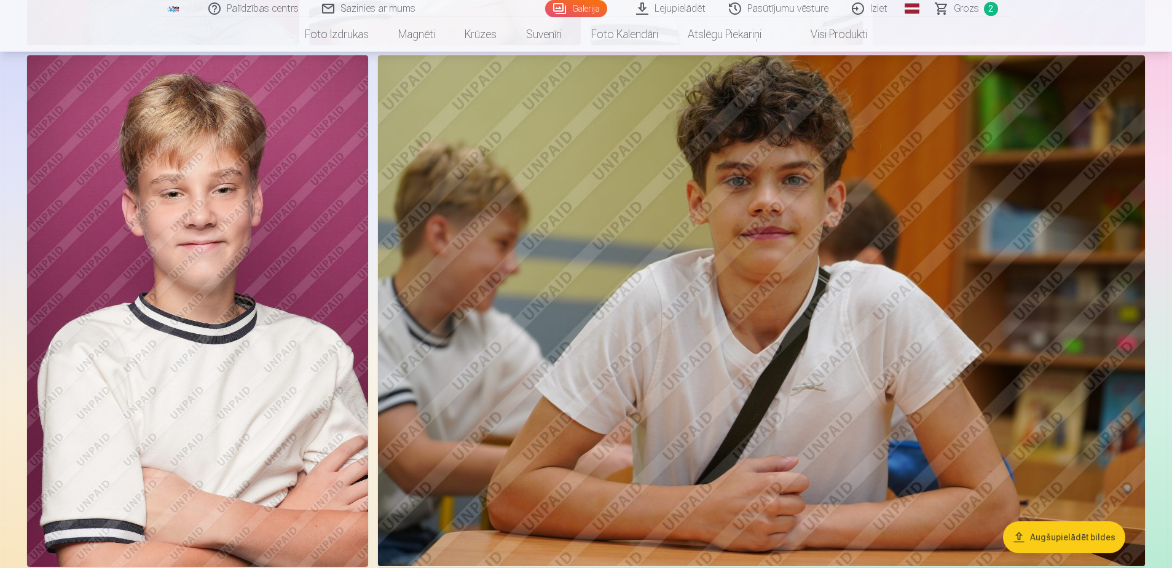
scroll to position [1413, 0]
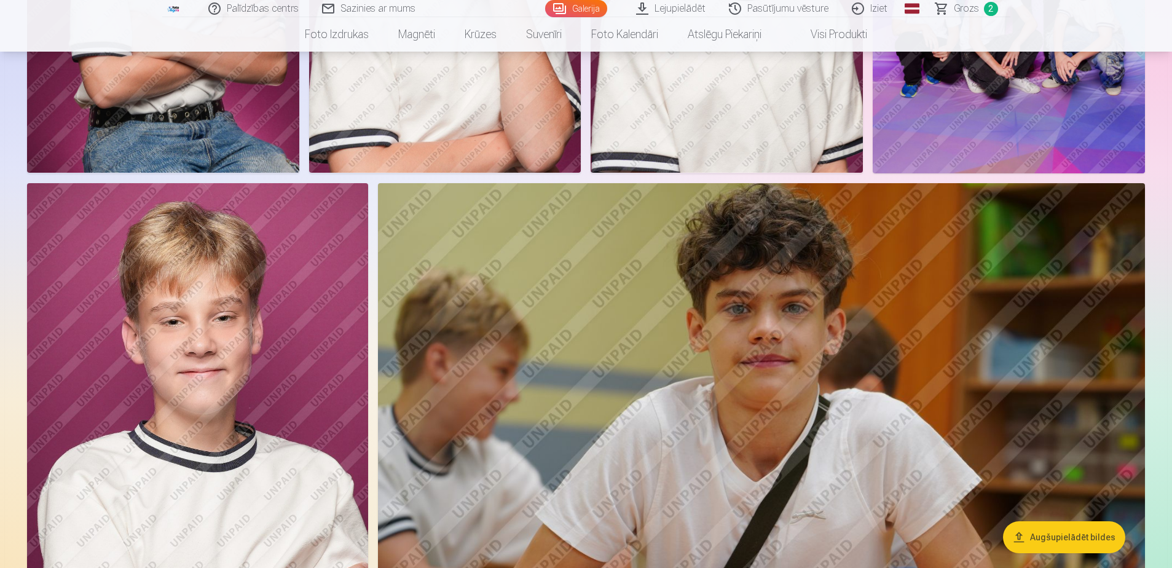
click at [214, 428] on img at bounding box center [197, 438] width 341 height 511
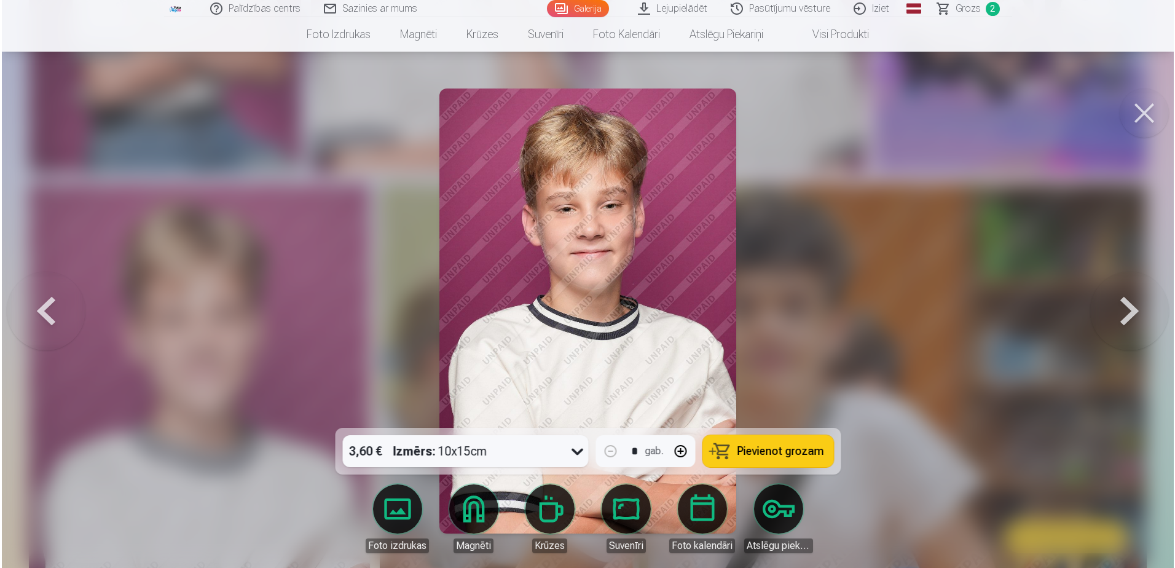
scroll to position [1416, 0]
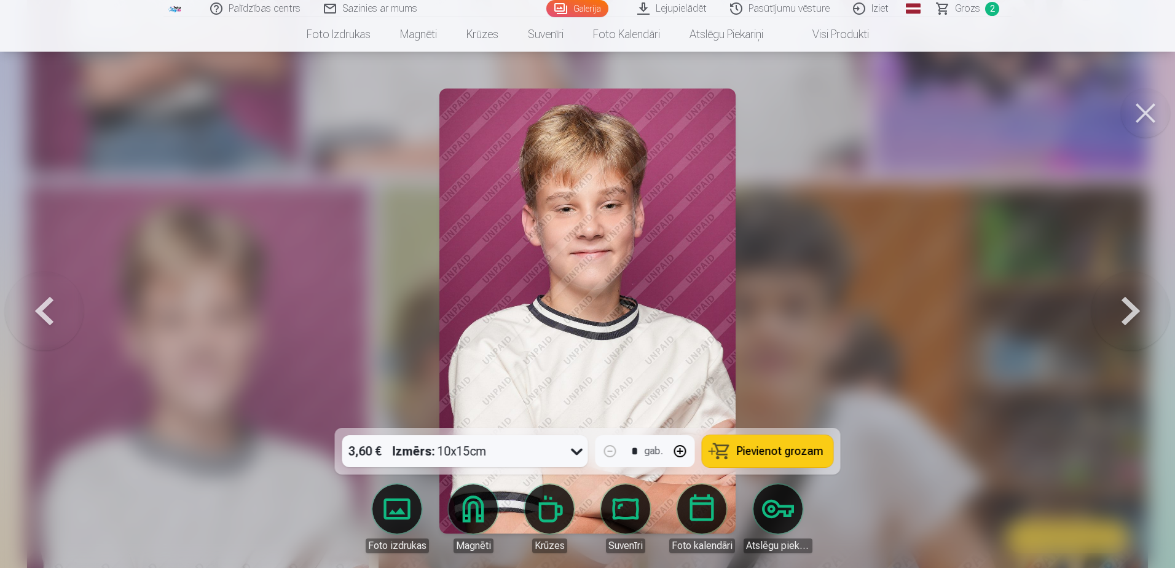
click at [793, 451] on span "Pievienot grozam" at bounding box center [780, 451] width 87 height 11
click at [976, 10] on span "Grozs" at bounding box center [967, 8] width 25 height 15
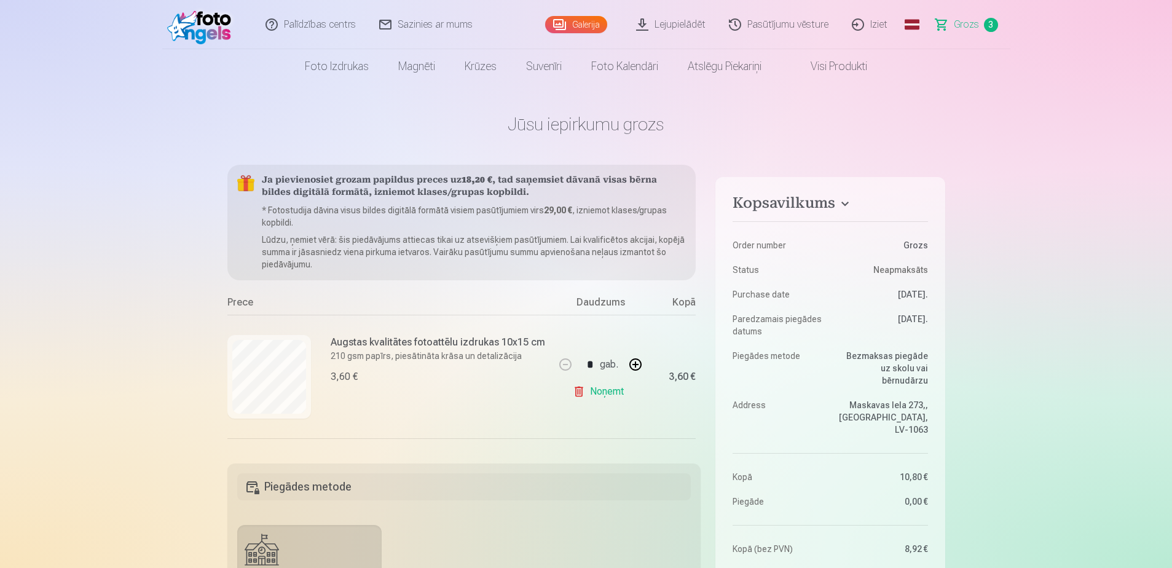
click at [581, 391] on link "Noņemt" at bounding box center [601, 391] width 56 height 25
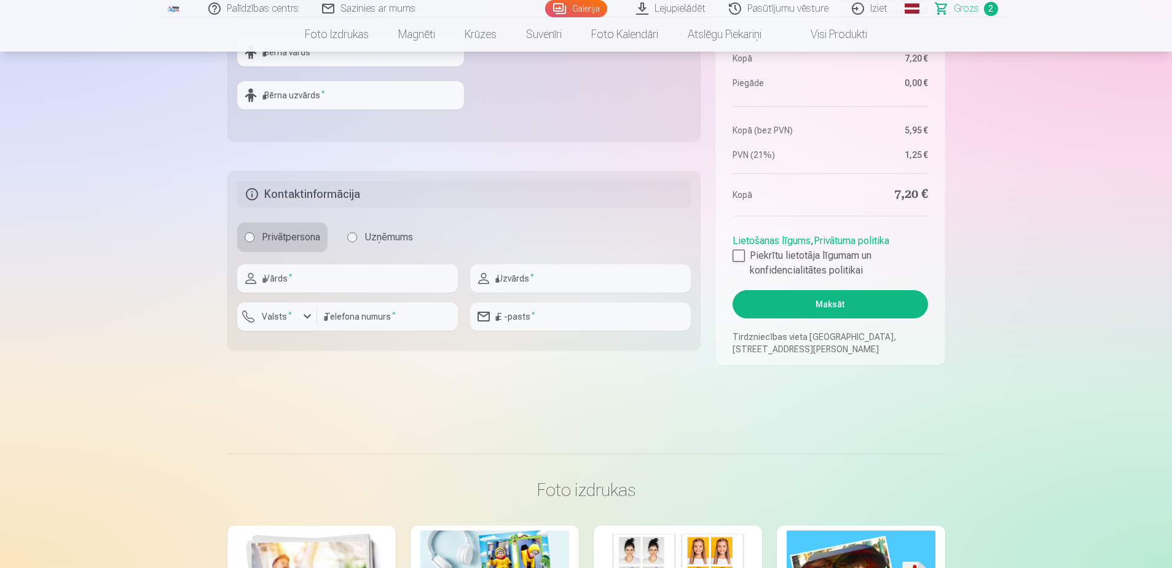
scroll to position [492, 0]
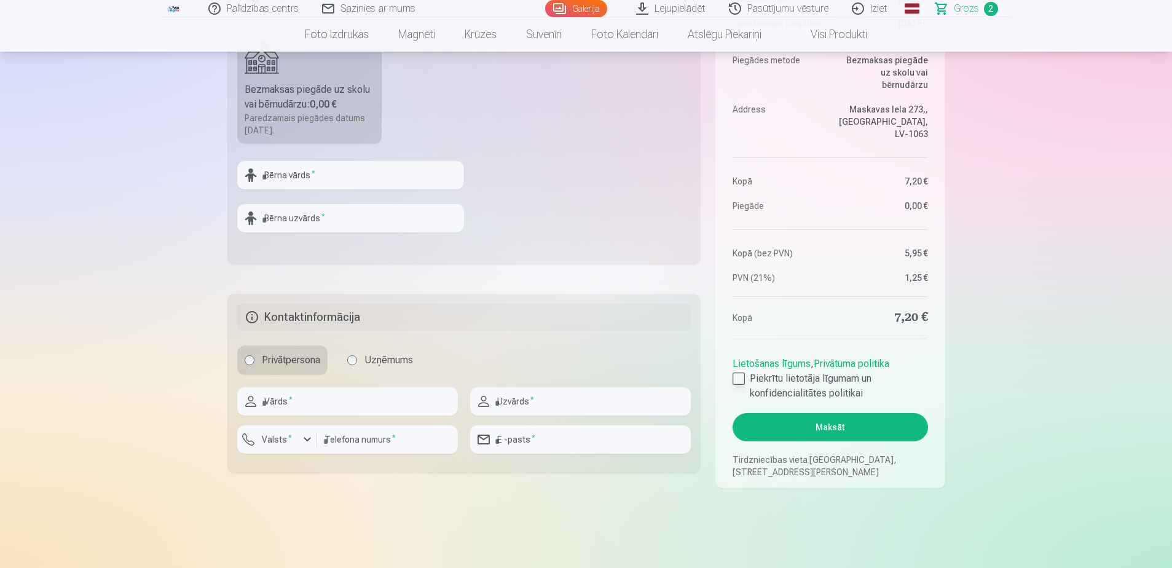
click at [736, 378] on div at bounding box center [738, 378] width 12 height 12
click at [854, 425] on button "Maksāt" at bounding box center [829, 427] width 195 height 28
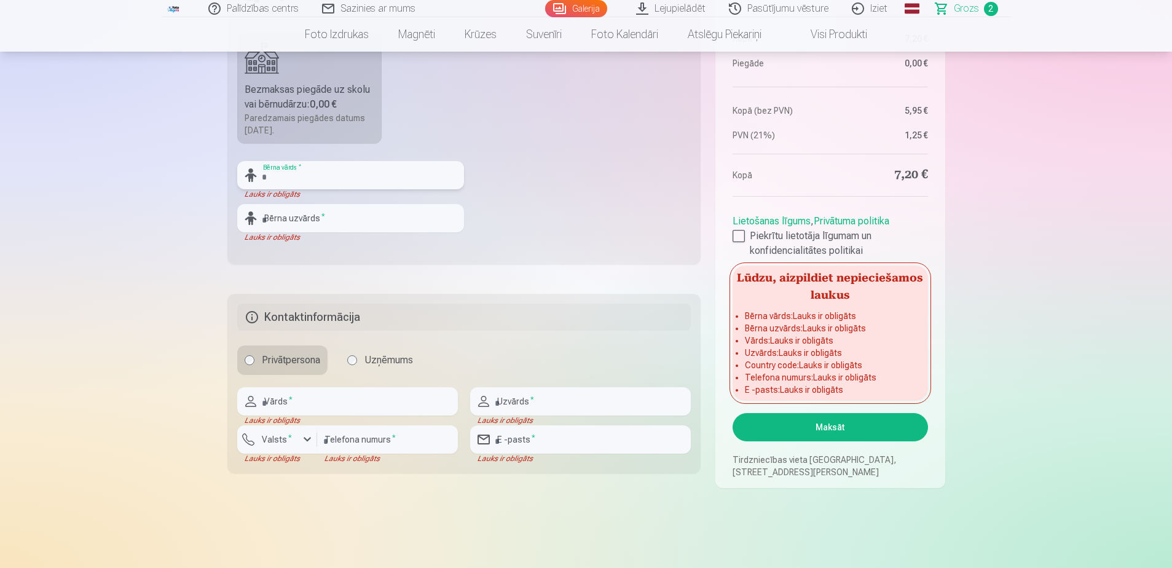
drag, startPoint x: 282, startPoint y: 170, endPoint x: 369, endPoint y: 171, distance: 87.3
click at [281, 170] on input "text" at bounding box center [350, 175] width 227 height 28
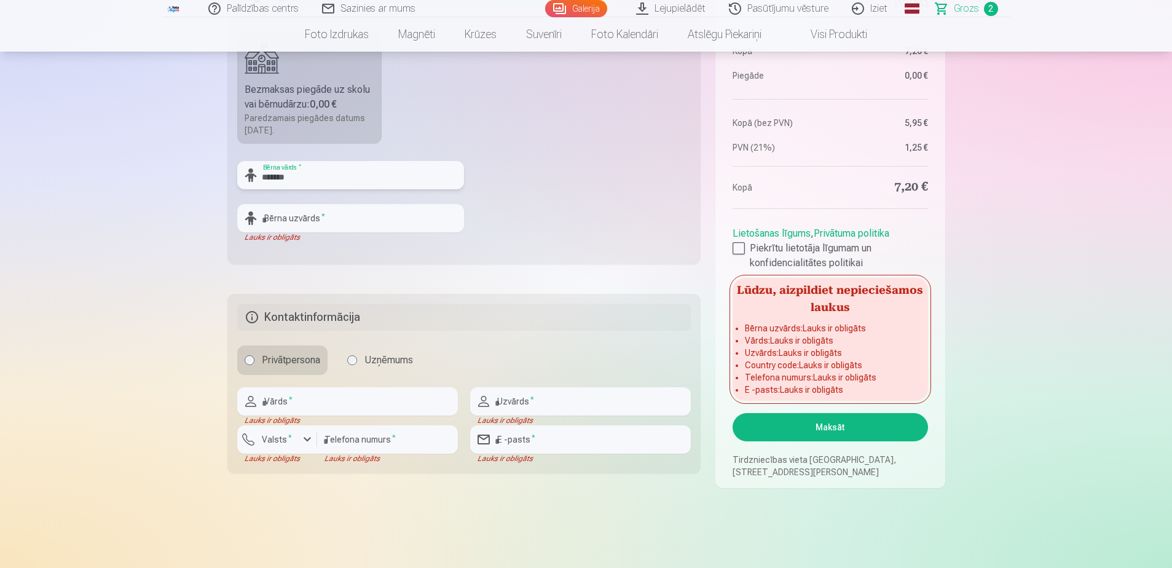
type input "*******"
click at [266, 220] on input "text" at bounding box center [350, 218] width 227 height 28
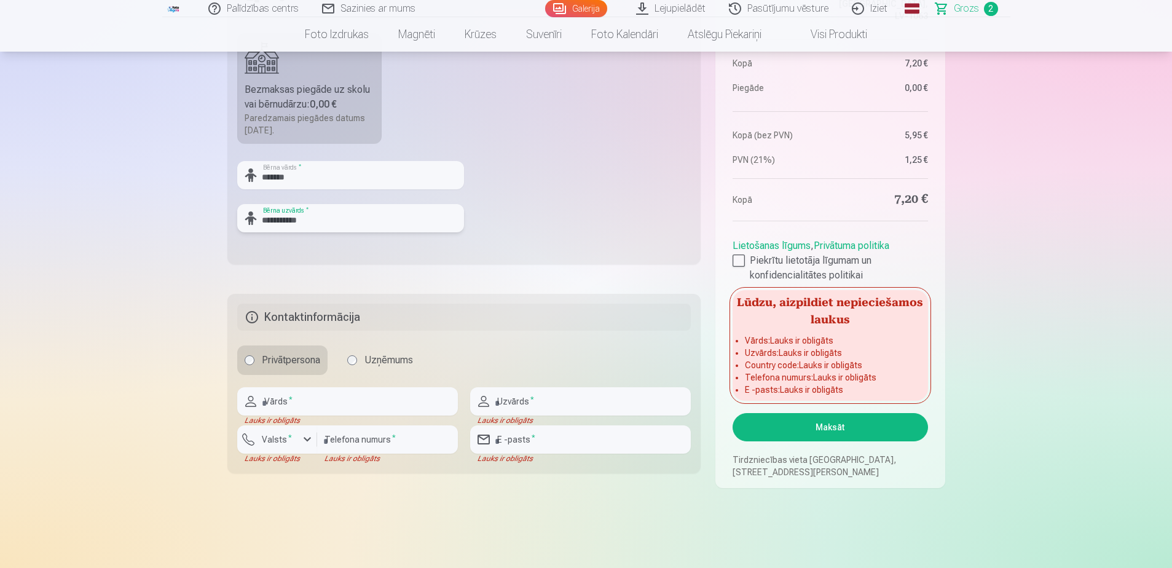
type input "**********"
drag, startPoint x: 286, startPoint y: 401, endPoint x: 335, endPoint y: 393, distance: 49.8
click at [286, 400] on input "text" at bounding box center [347, 401] width 221 height 28
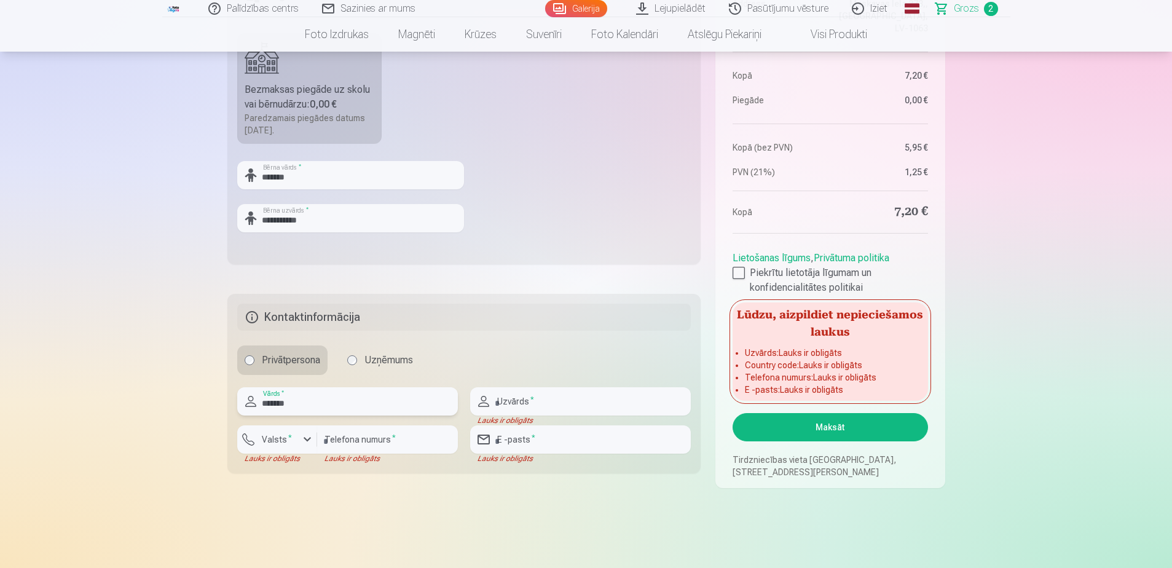
type input "*******"
click at [506, 399] on input "text" at bounding box center [580, 401] width 221 height 28
type input "*******"
type input "********"
type input "**********"
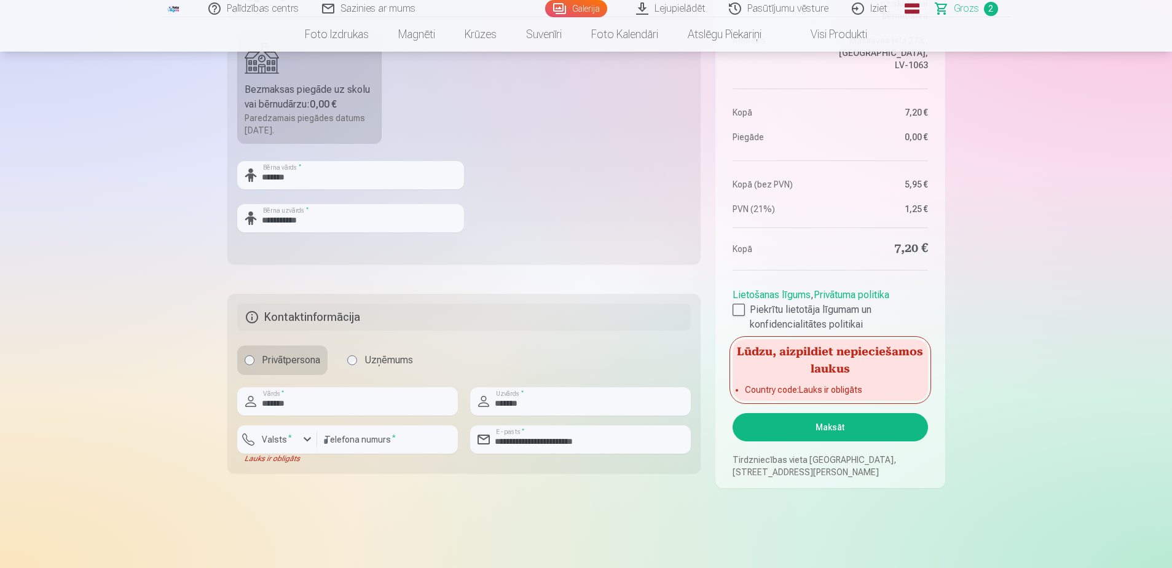
click at [834, 422] on button "Maksāt" at bounding box center [829, 427] width 195 height 28
click at [307, 438] on div "button" at bounding box center [307, 439] width 15 height 15
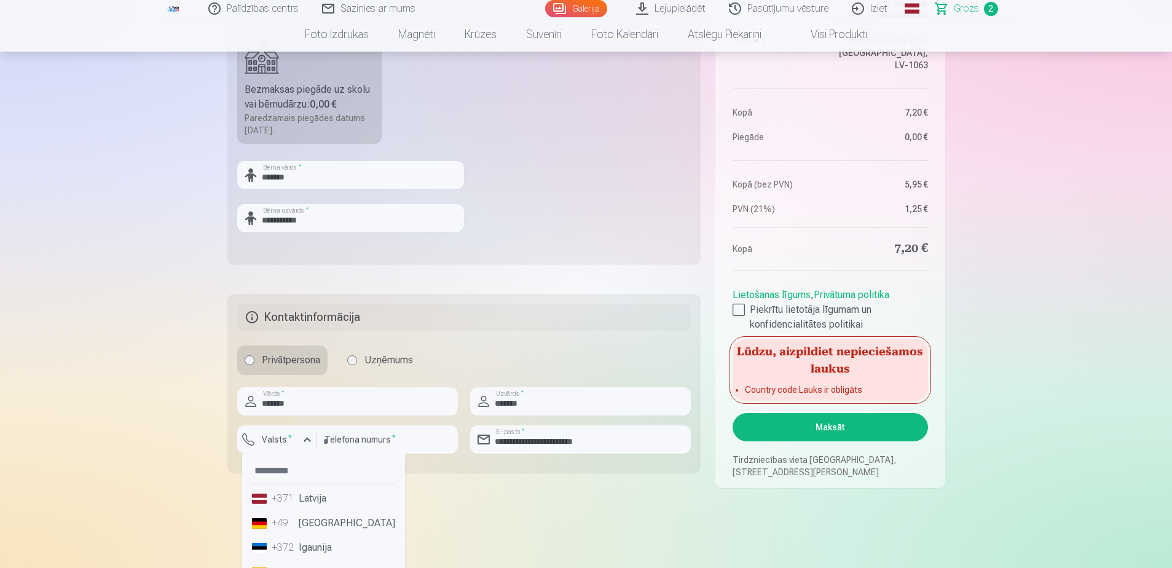
click at [318, 493] on li "+371 Latvija" at bounding box center [323, 498] width 153 height 25
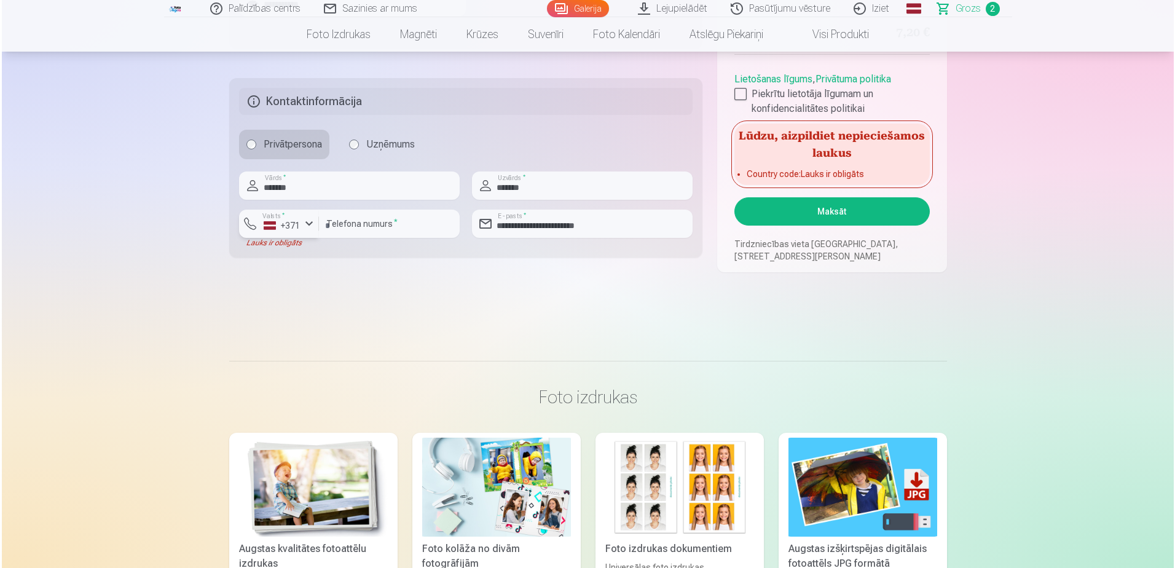
scroll to position [615, 0]
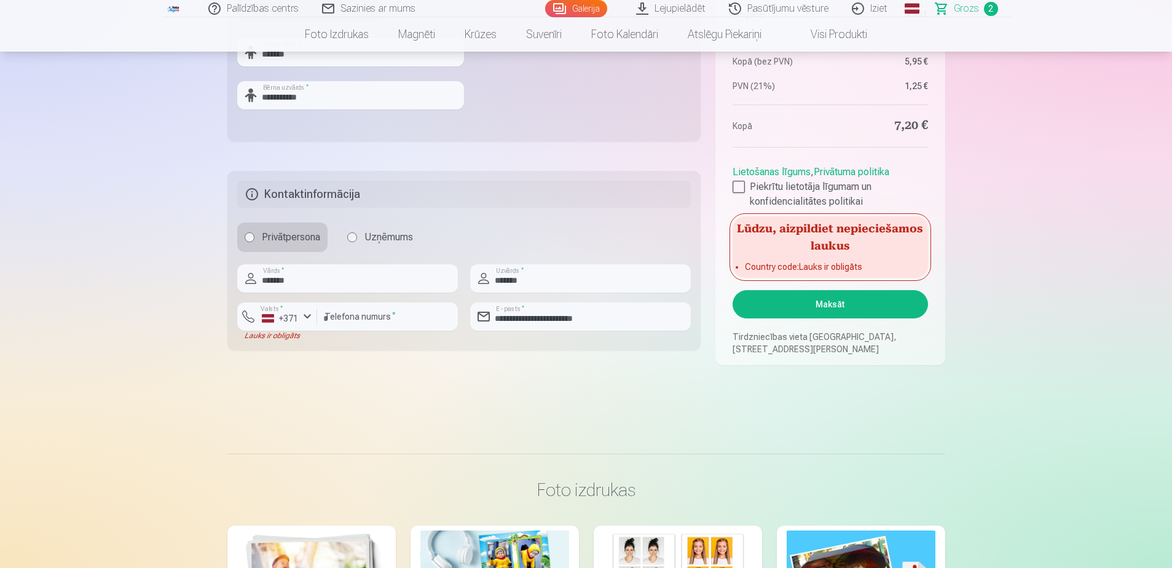
click at [844, 304] on button "Maksāt" at bounding box center [829, 304] width 195 height 28
